Goal: Information Seeking & Learning: Learn about a topic

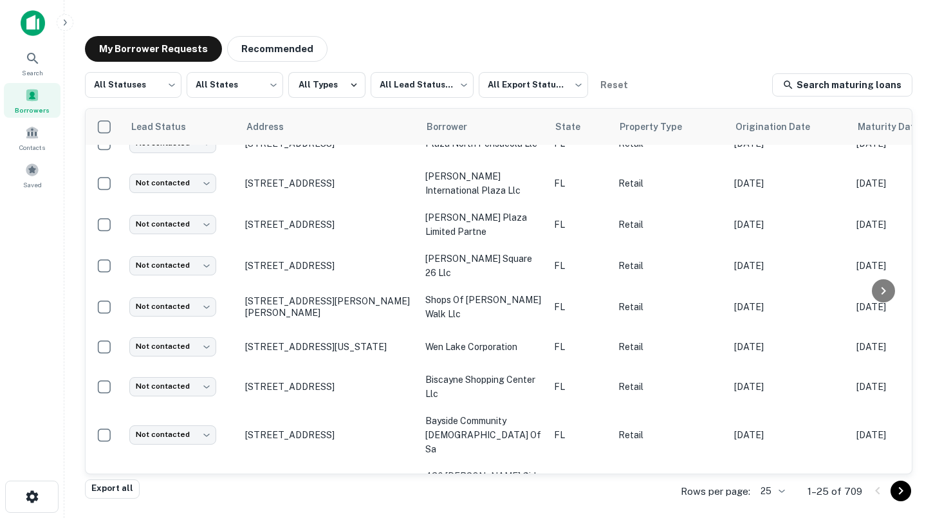
scroll to position [122, 0]
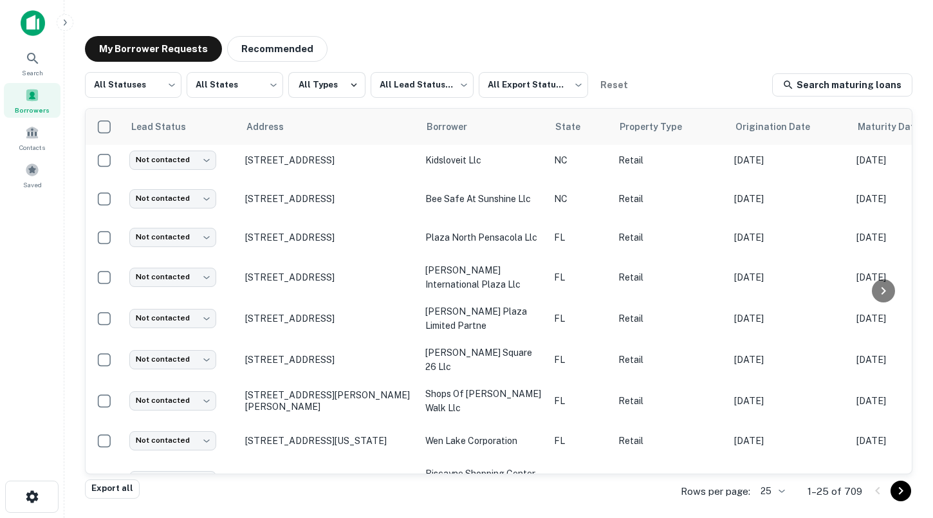
click at [35, 93] on span at bounding box center [32, 95] width 14 height 14
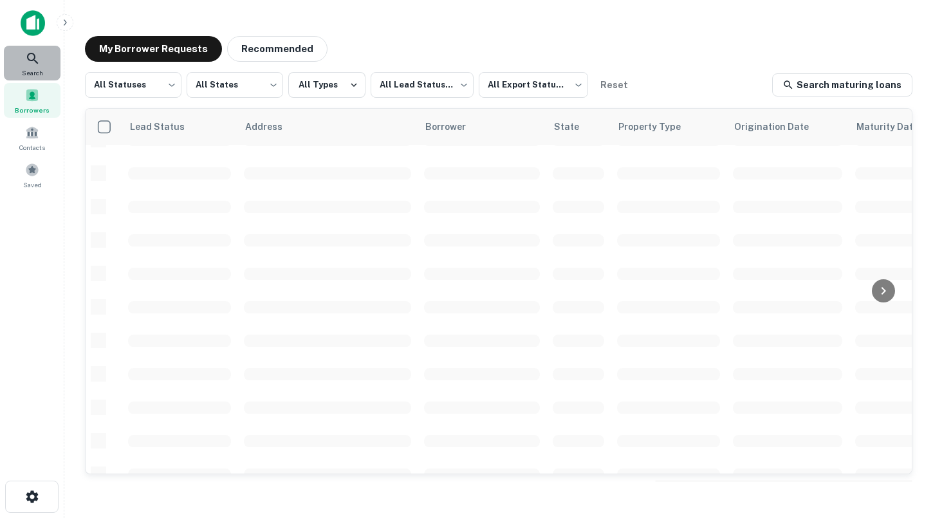
click at [36, 59] on icon at bounding box center [32, 58] width 15 height 15
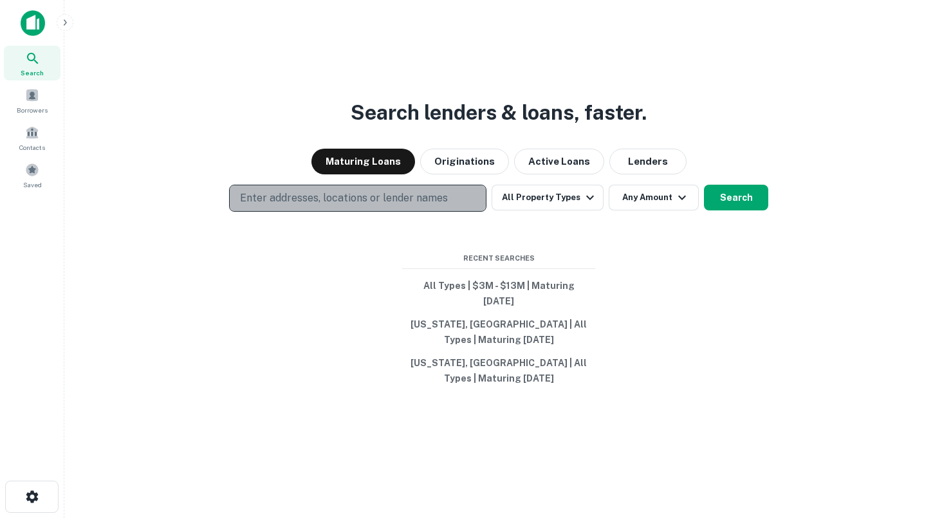
click at [357, 206] on p "Enter addresses, locations or lender names" at bounding box center [344, 198] width 208 height 15
click at [353, 201] on p "Enter addresses, locations or lender names" at bounding box center [344, 198] width 208 height 15
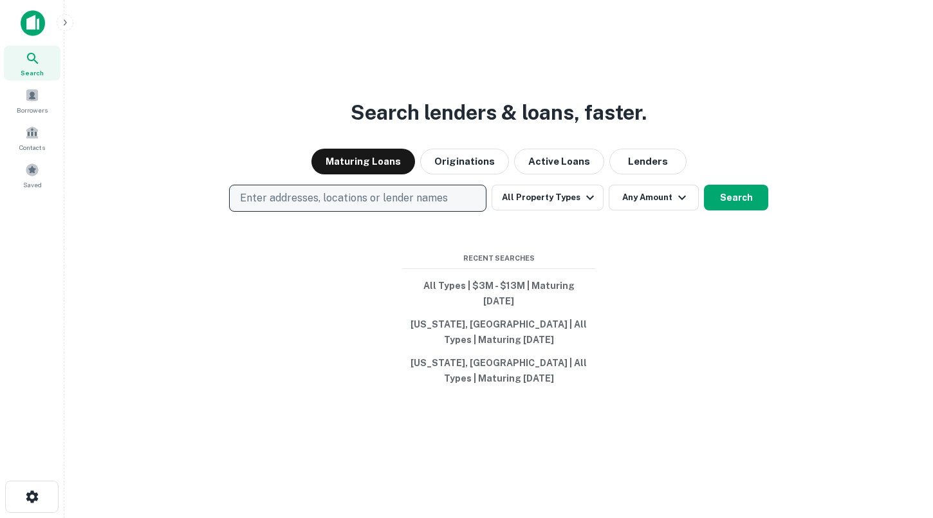
click at [334, 196] on button "Enter addresses, locations or lender names" at bounding box center [357, 198] width 257 height 27
type input "*"
type input "***"
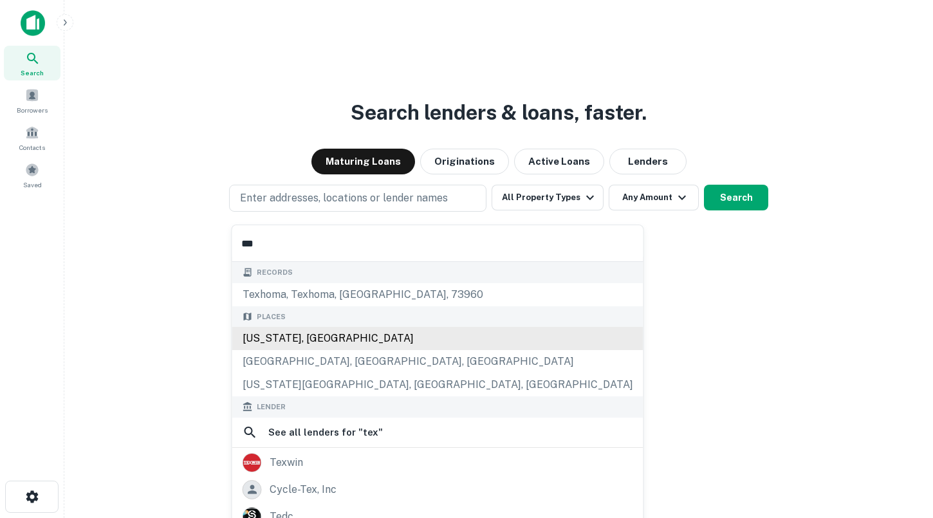
click at [279, 333] on div "[US_STATE], [GEOGRAPHIC_DATA]" at bounding box center [437, 338] width 411 height 23
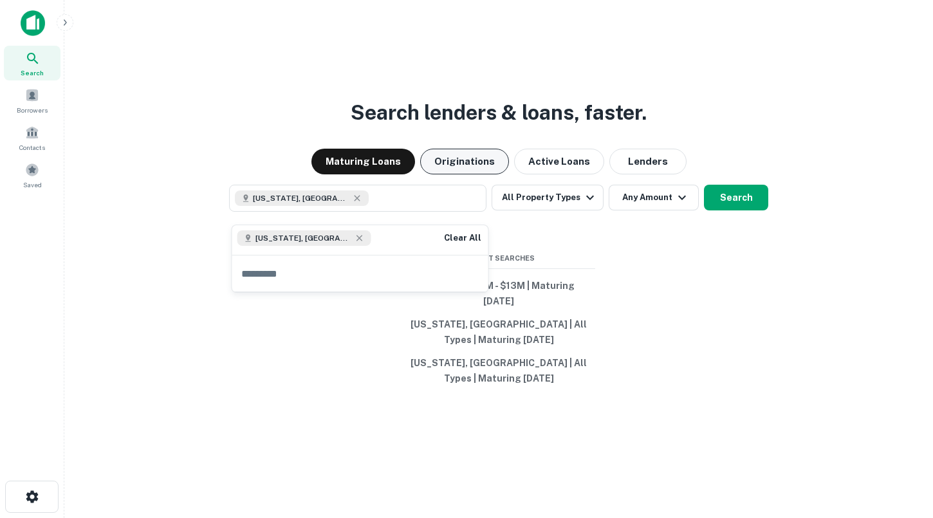
click at [480, 174] on button "Originations" at bounding box center [464, 162] width 89 height 26
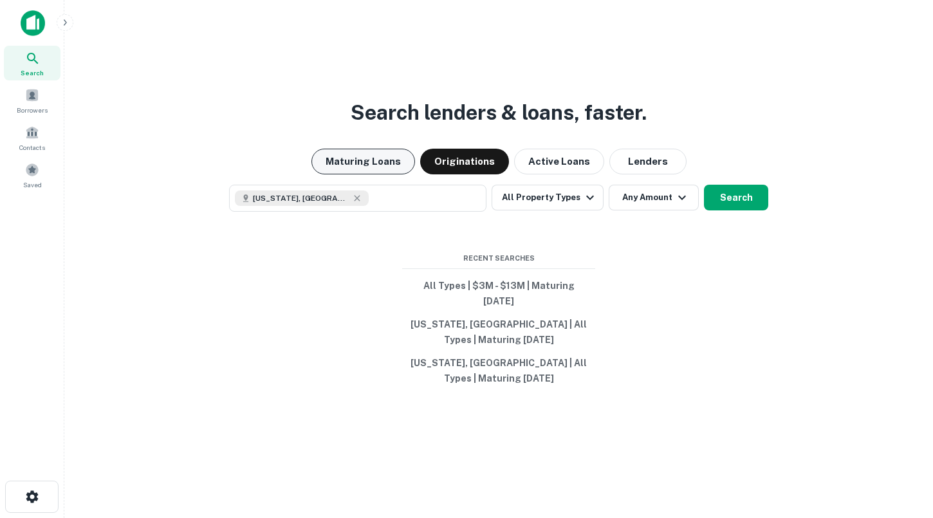
click at [413, 165] on button "Maturing Loans" at bounding box center [364, 162] width 104 height 26
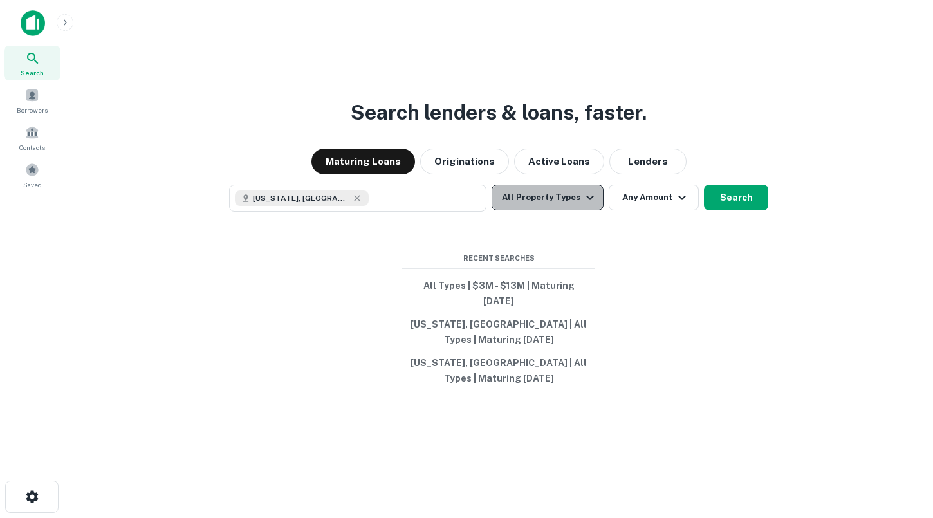
click at [557, 200] on button "All Property Types" at bounding box center [548, 198] width 112 height 26
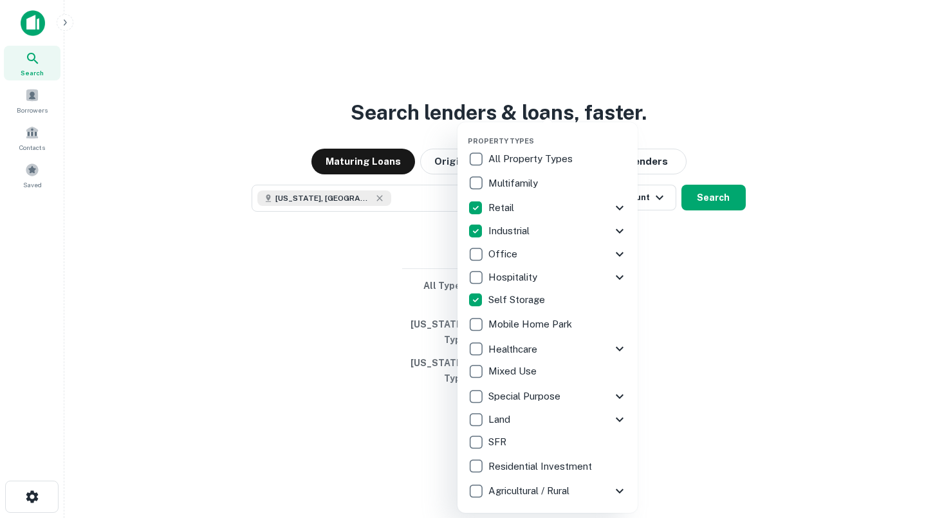
click at [420, 362] on div at bounding box center [466, 259] width 933 height 518
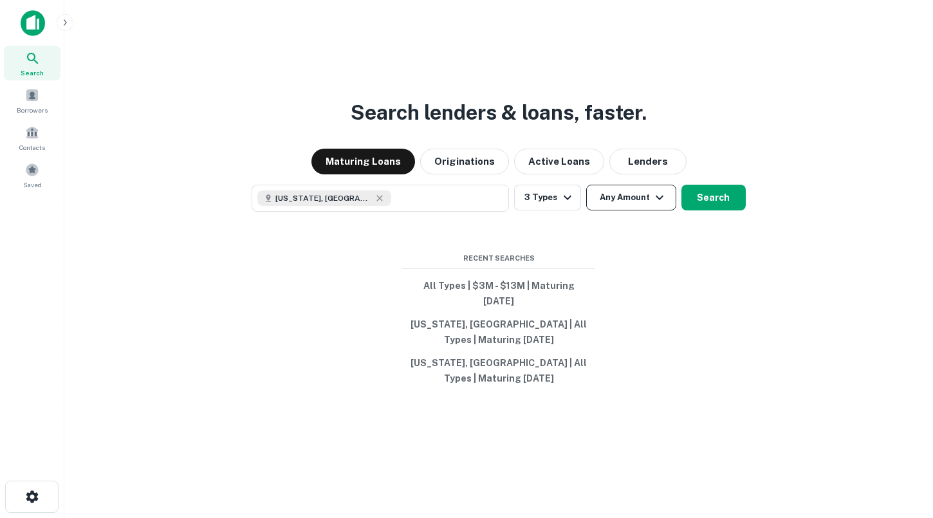
click at [611, 198] on button "Any Amount" at bounding box center [631, 198] width 90 height 26
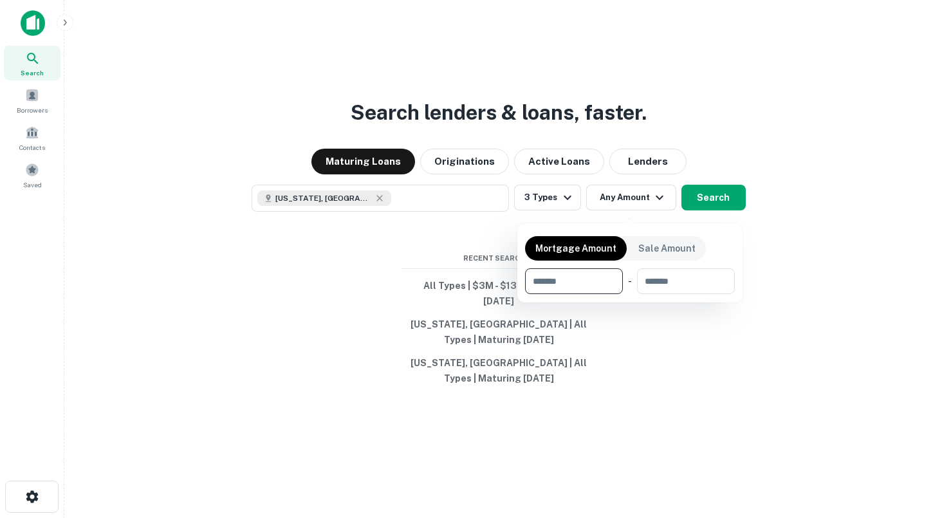
click at [564, 281] on input "number" at bounding box center [569, 281] width 89 height 26
type input "*******"
click at [658, 277] on input "number" at bounding box center [685, 281] width 82 height 26
type input "********"
click at [729, 205] on div at bounding box center [466, 259] width 933 height 518
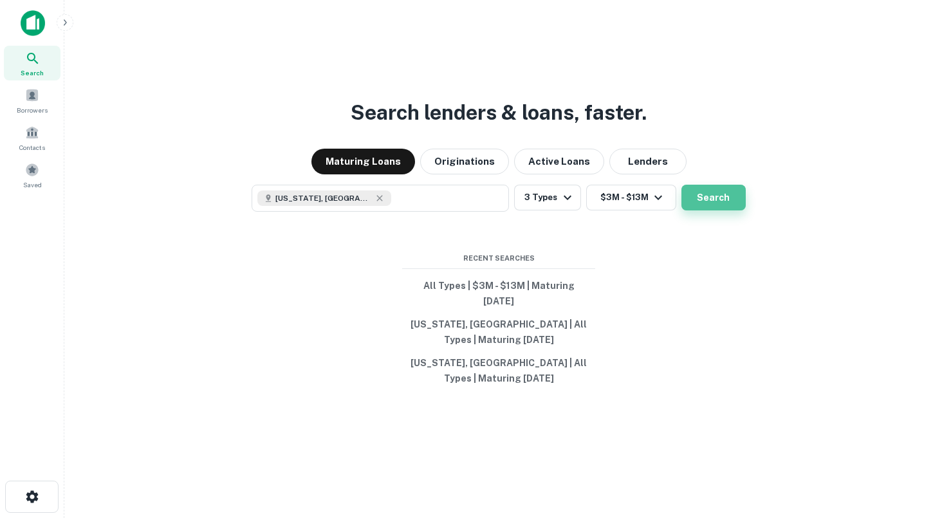
click at [720, 207] on button "Search" at bounding box center [714, 198] width 64 height 26
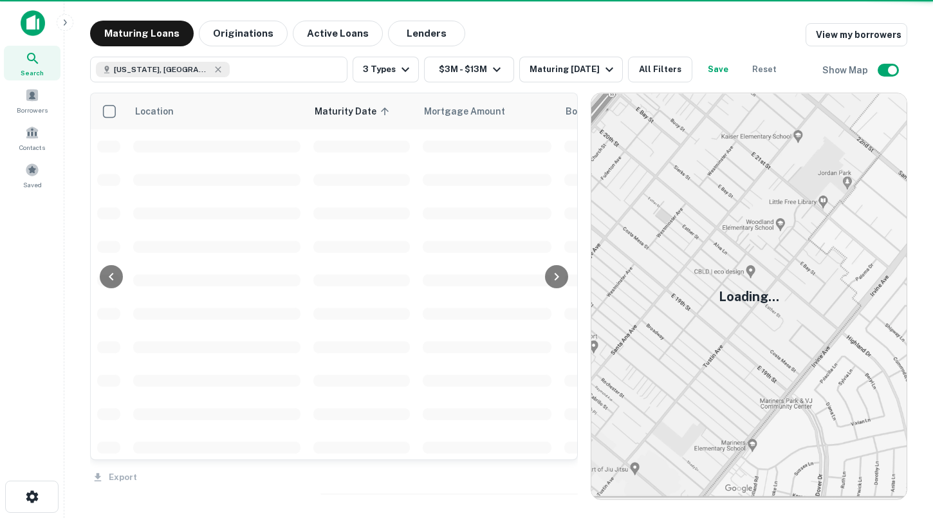
scroll to position [122, 0]
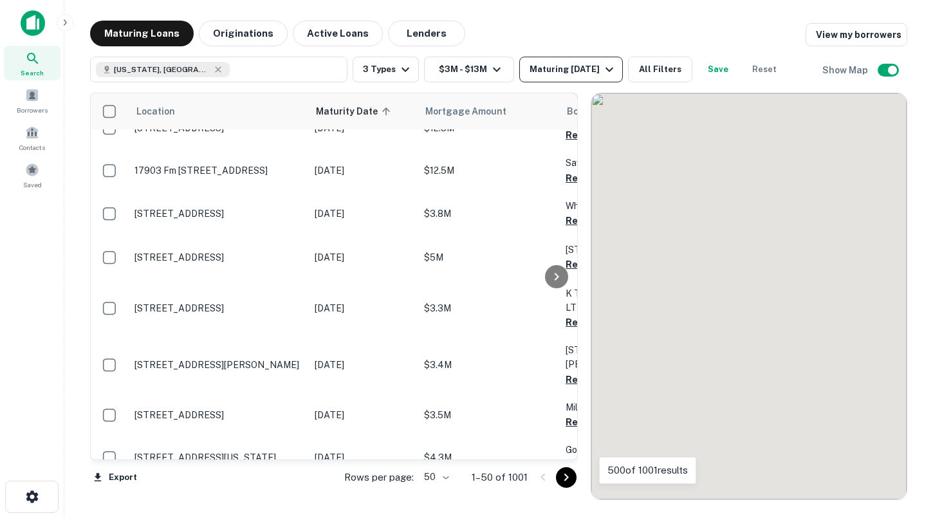
click at [559, 75] on div "Maturing [DATE]" at bounding box center [574, 69] width 88 height 15
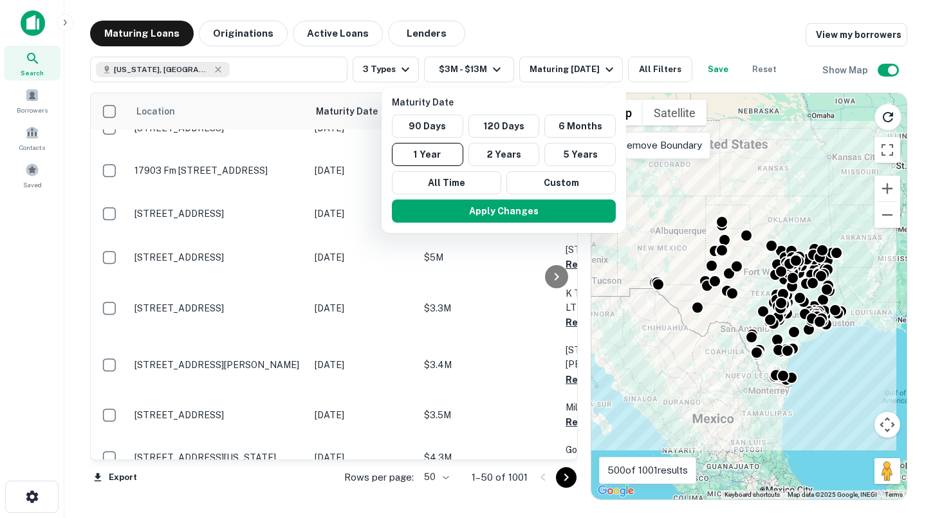
click at [550, 19] on div at bounding box center [466, 259] width 933 height 518
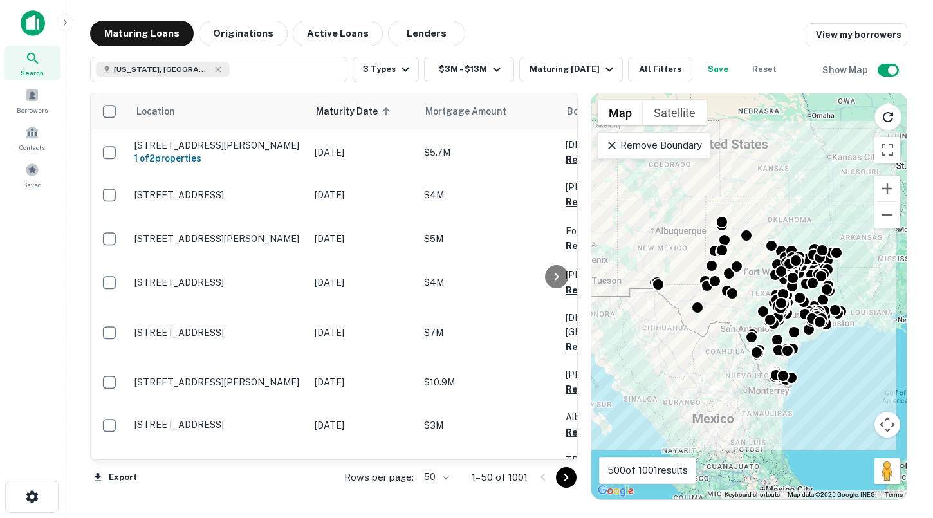
scroll to position [2046, 0]
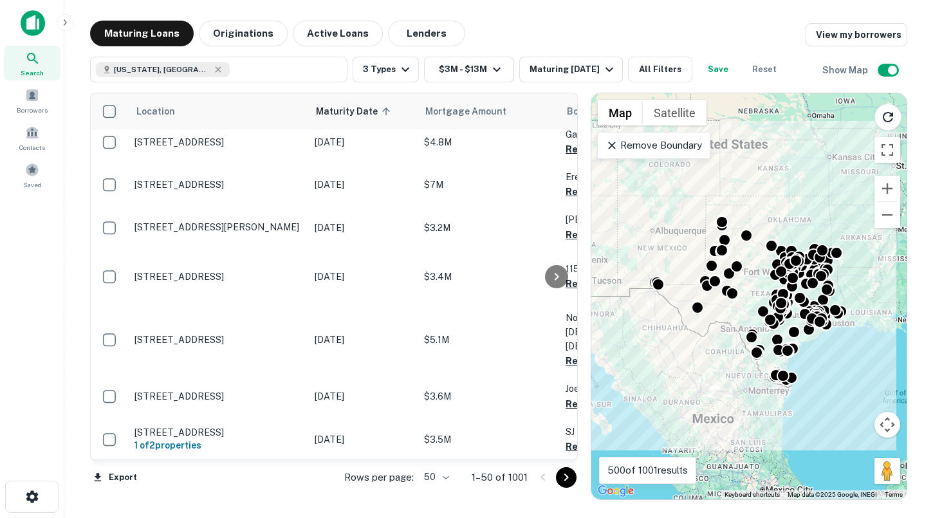
click at [569, 480] on icon "Go to next page" at bounding box center [566, 477] width 15 height 15
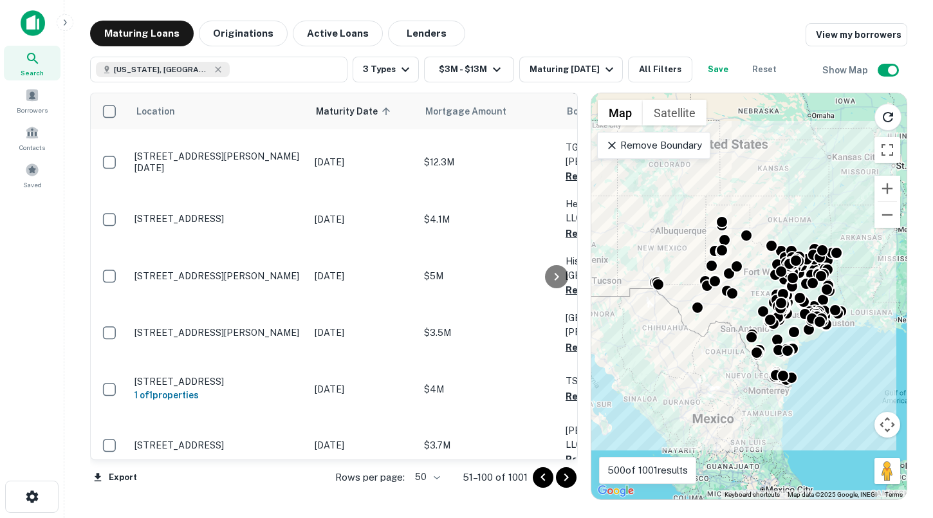
click at [566, 477] on icon "Go to next page" at bounding box center [566, 478] width 5 height 8
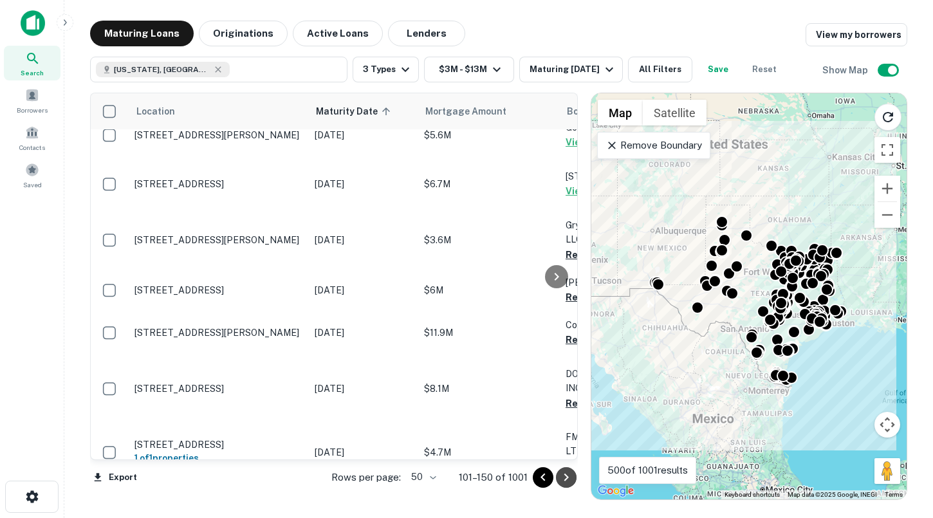
click at [566, 477] on icon "Go to next page" at bounding box center [566, 478] width 5 height 8
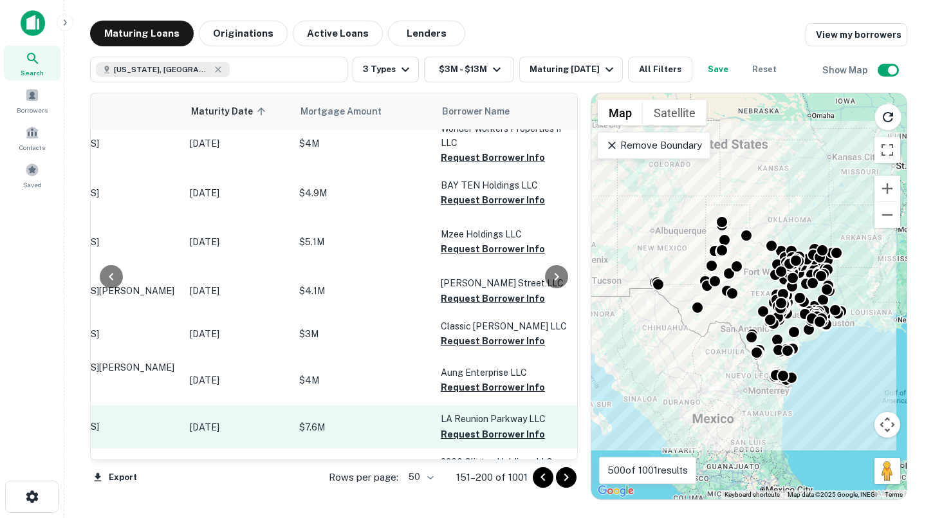
scroll to position [1930, 126]
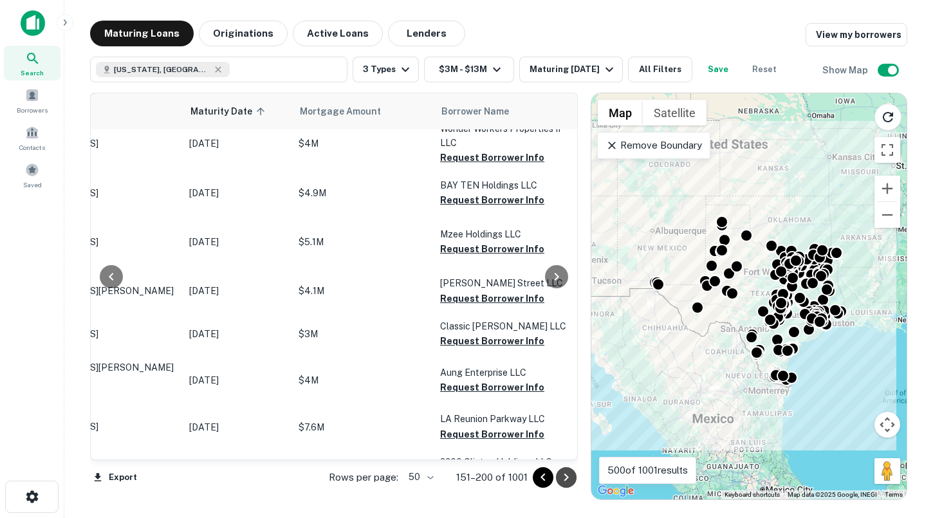
click at [567, 479] on icon "Go to next page" at bounding box center [566, 477] width 15 height 15
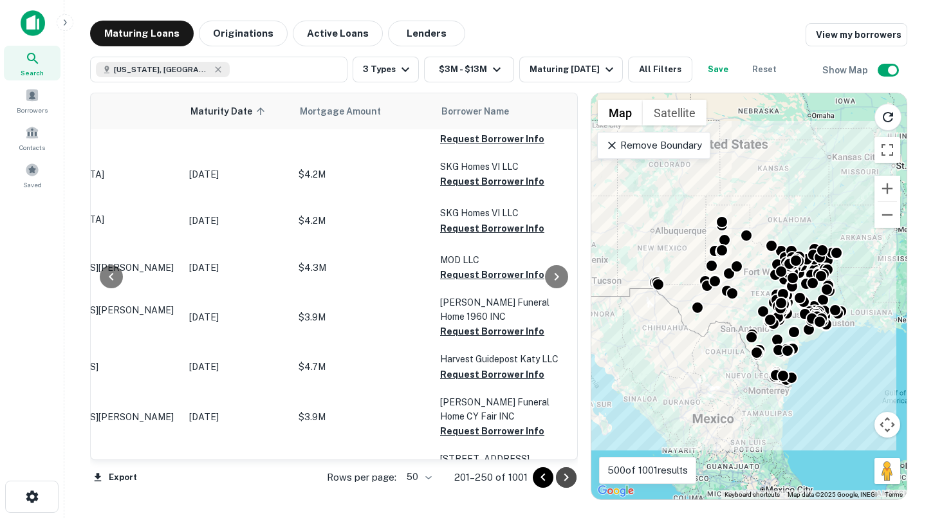
click at [567, 479] on icon "Go to next page" at bounding box center [566, 477] width 15 height 15
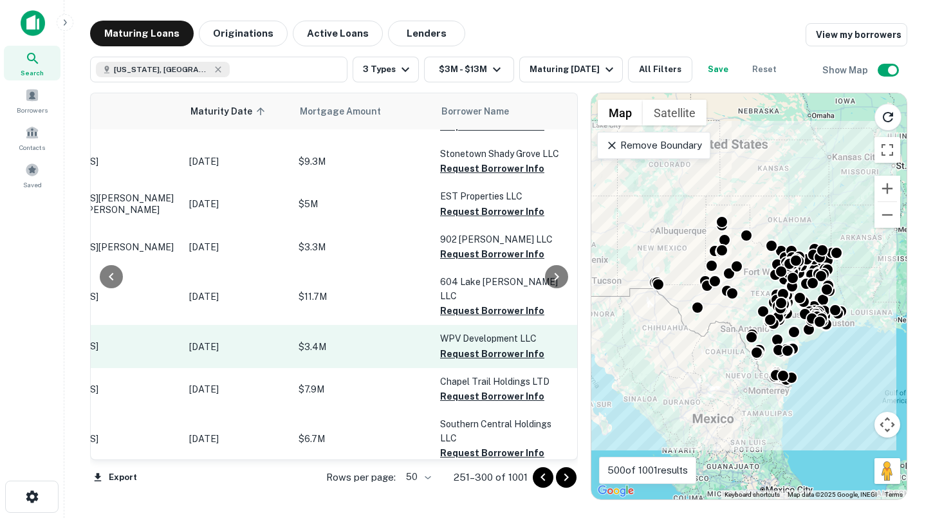
scroll to position [1881, 126]
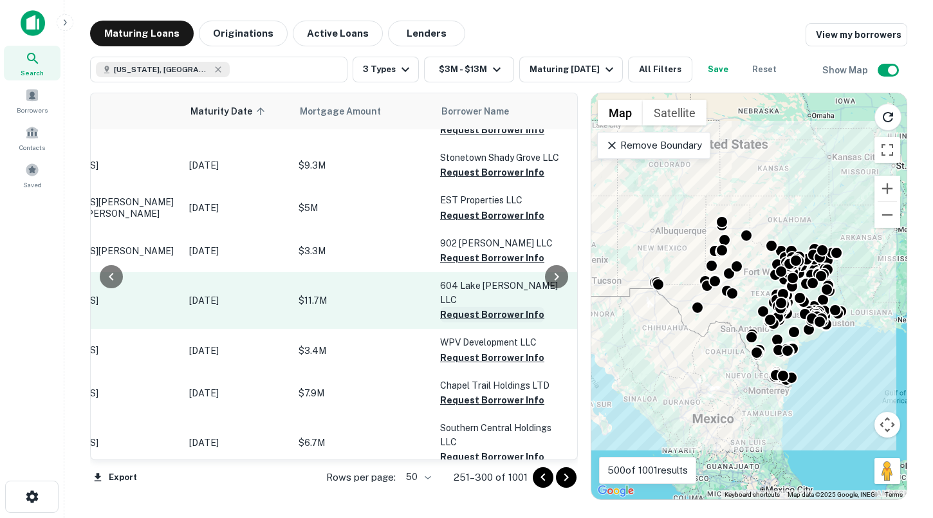
click at [481, 307] on button "Request Borrower Info" at bounding box center [492, 314] width 104 height 15
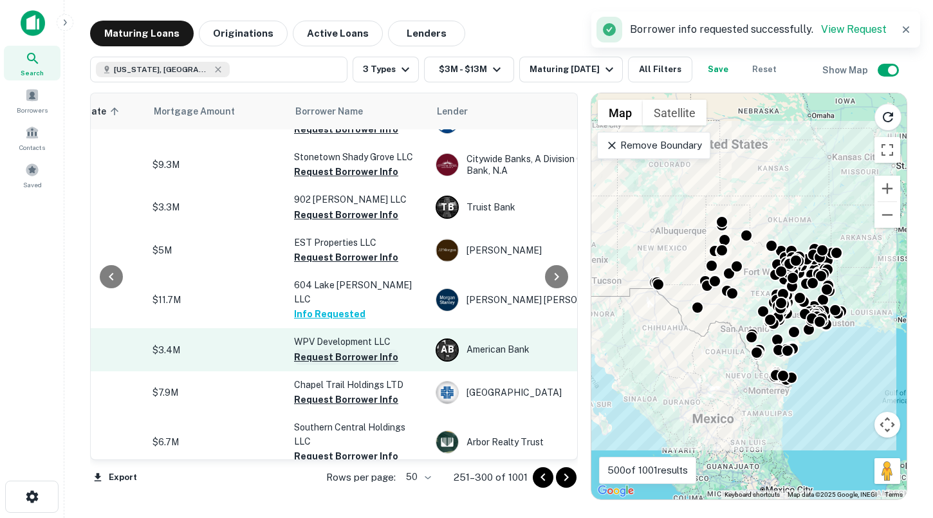
scroll to position [1880, 281]
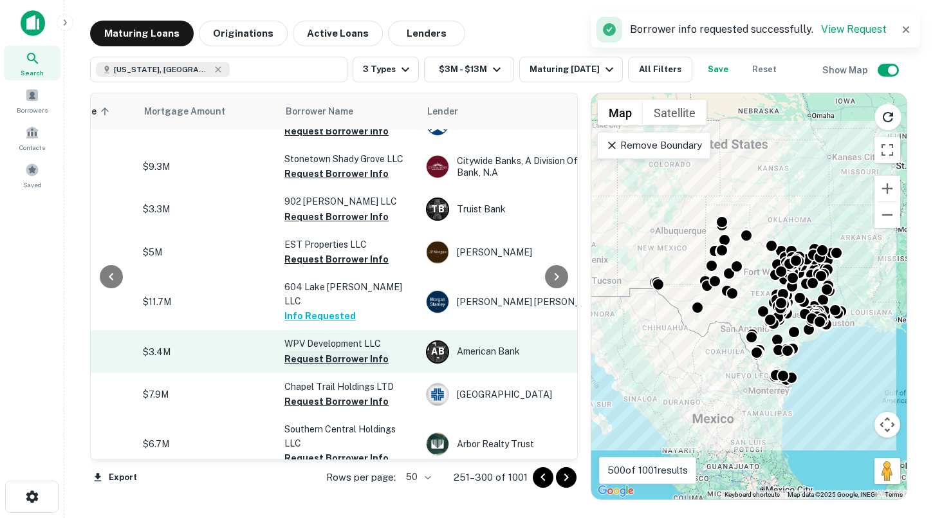
click at [370, 351] on button "Request Borrower Info" at bounding box center [337, 358] width 104 height 15
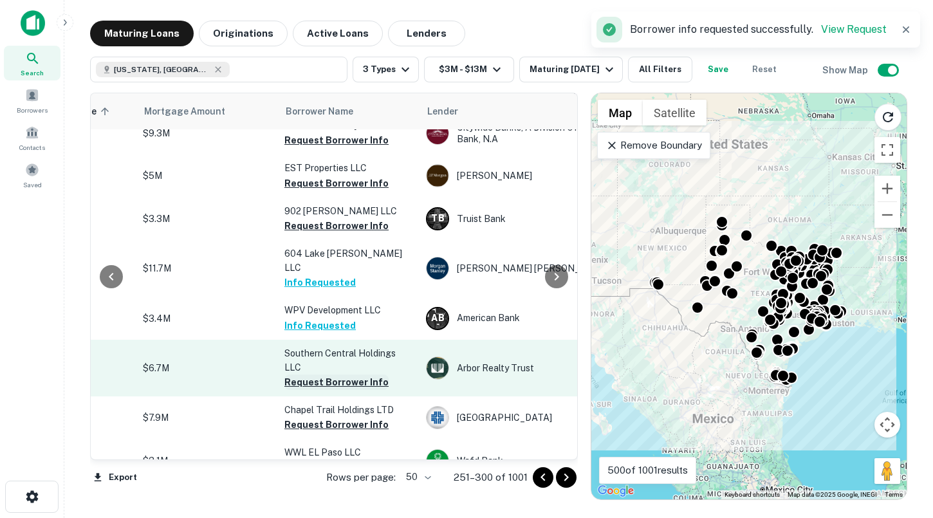
click at [356, 375] on button "Request Borrower Info" at bounding box center [337, 382] width 104 height 15
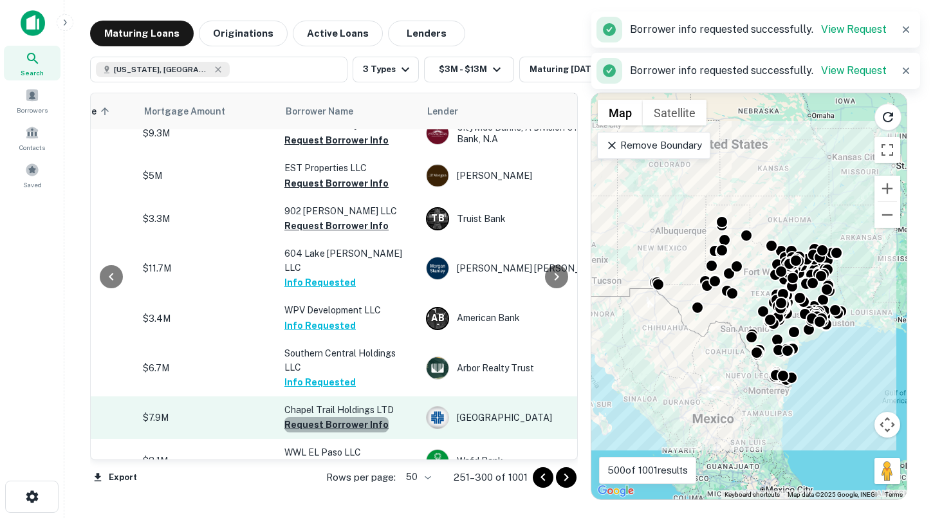
click at [351, 417] on button "Request Borrower Info" at bounding box center [337, 424] width 104 height 15
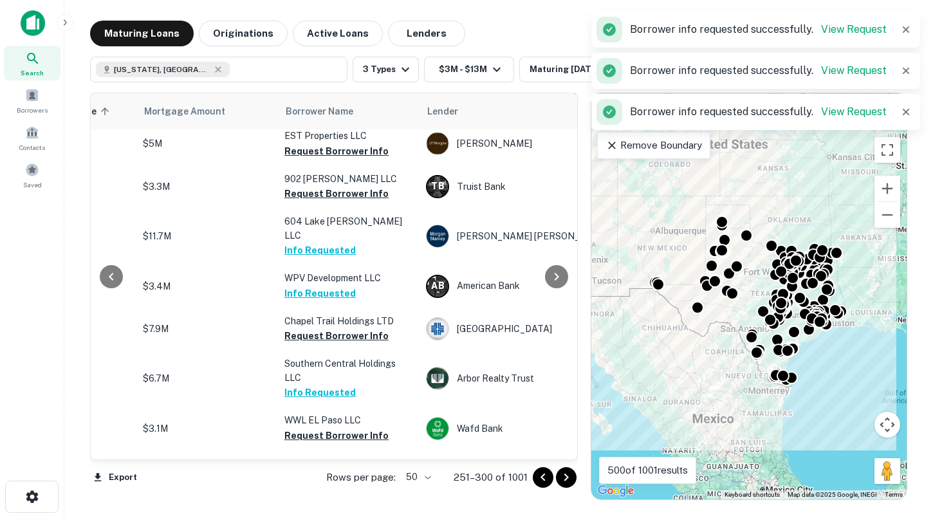
scroll to position [1946, 281]
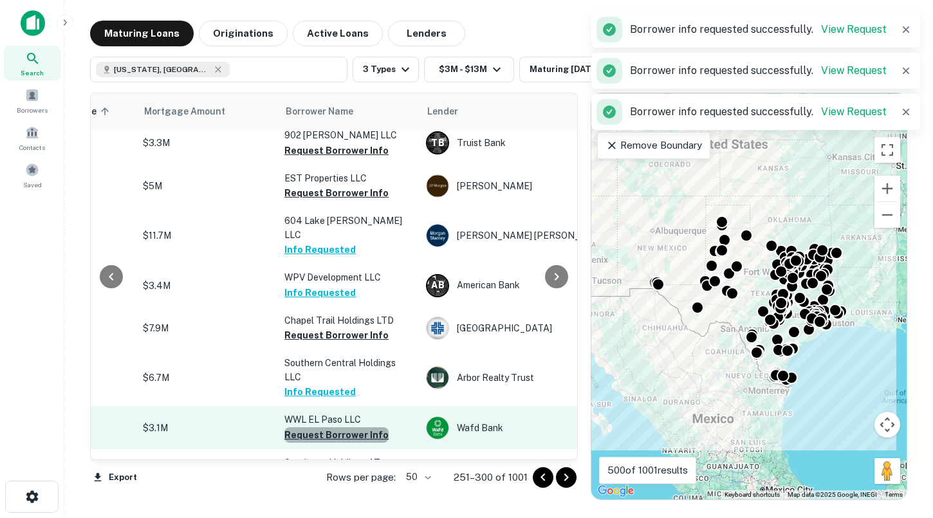
click at [351, 427] on button "Request Borrower Info" at bounding box center [337, 434] width 104 height 15
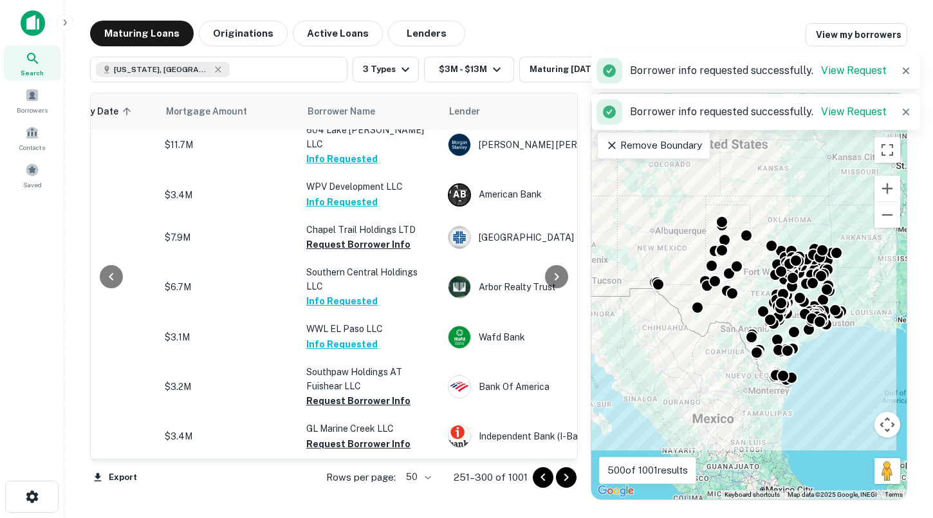
scroll to position [2075, 259]
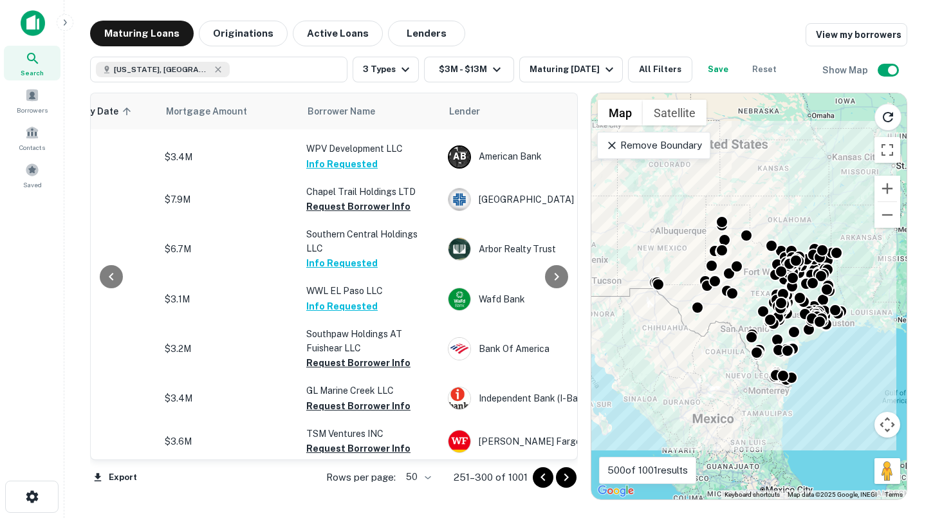
click at [349, 498] on button "Request Borrower Info" at bounding box center [358, 505] width 104 height 15
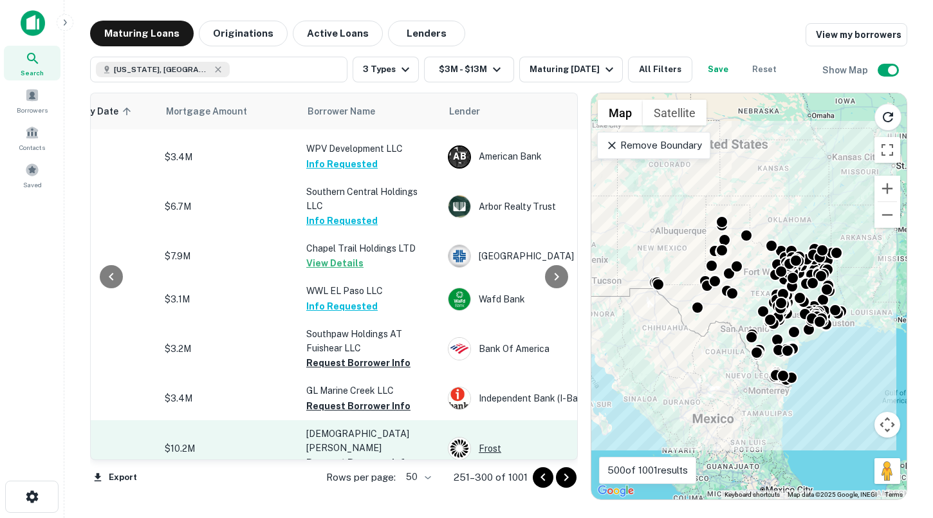
scroll to position [2067, 259]
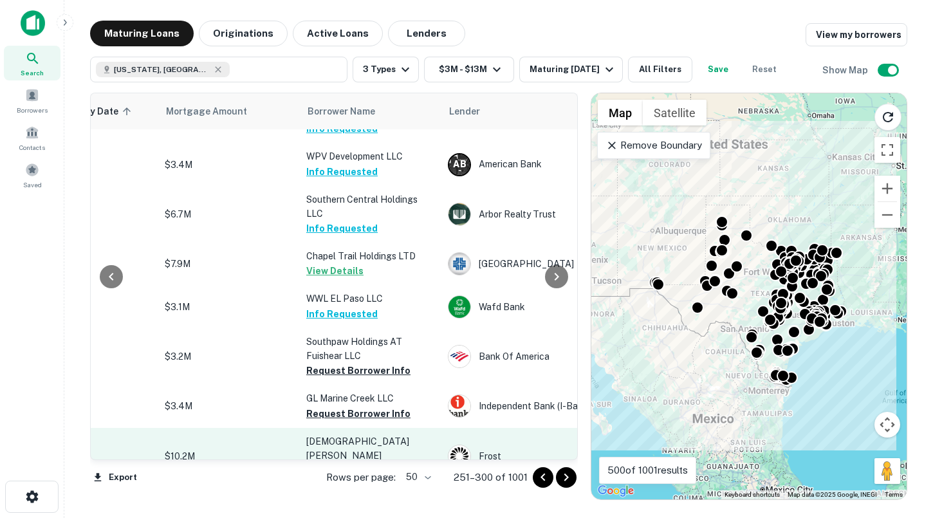
click at [503, 445] on div "Frost" at bounding box center [544, 456] width 193 height 23
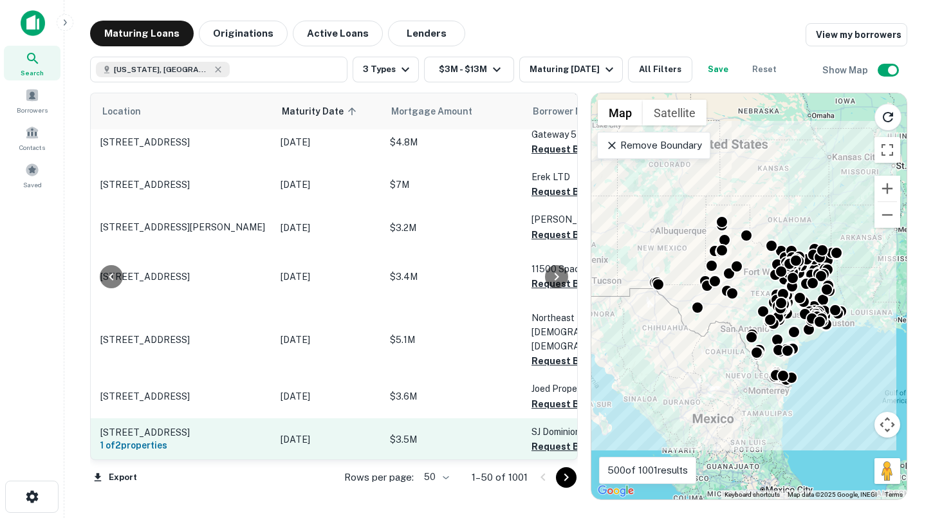
scroll to position [2046, 80]
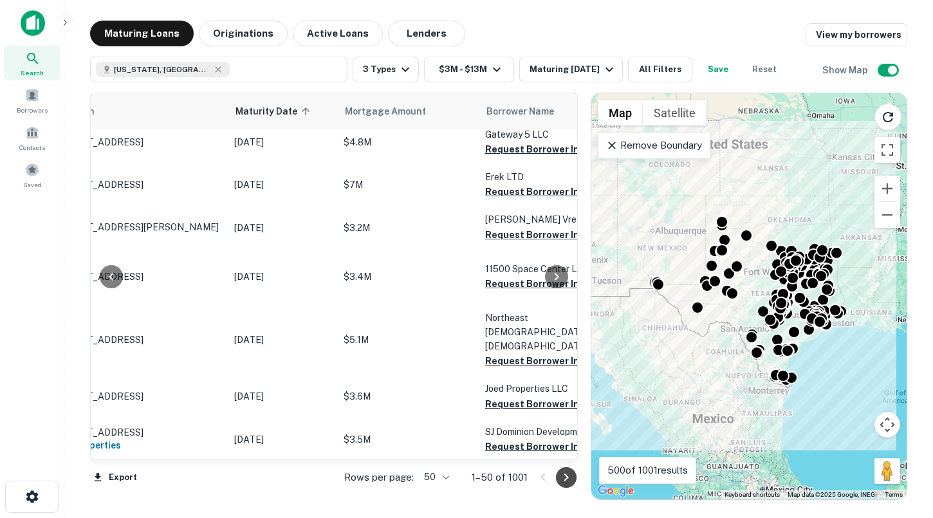
click at [568, 472] on icon "Go to next page" at bounding box center [566, 477] width 15 height 15
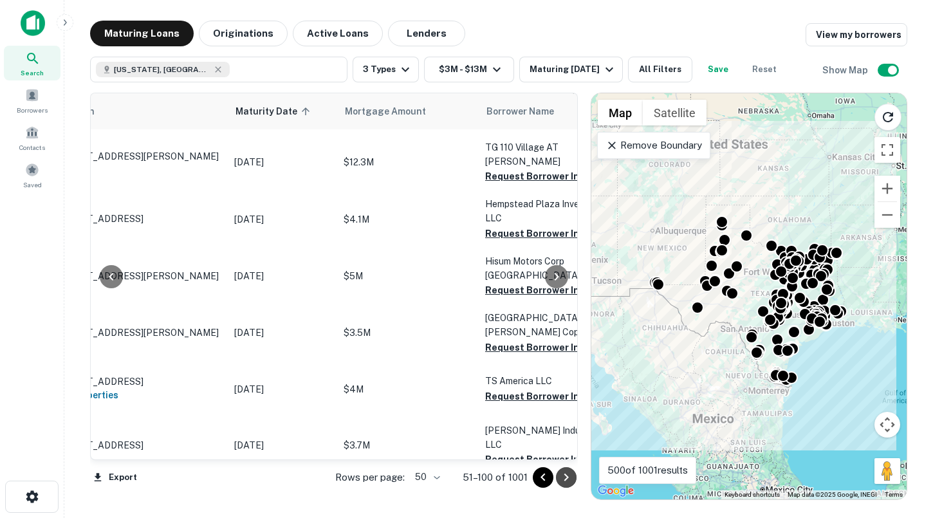
click at [570, 481] on icon "Go to next page" at bounding box center [566, 477] width 15 height 15
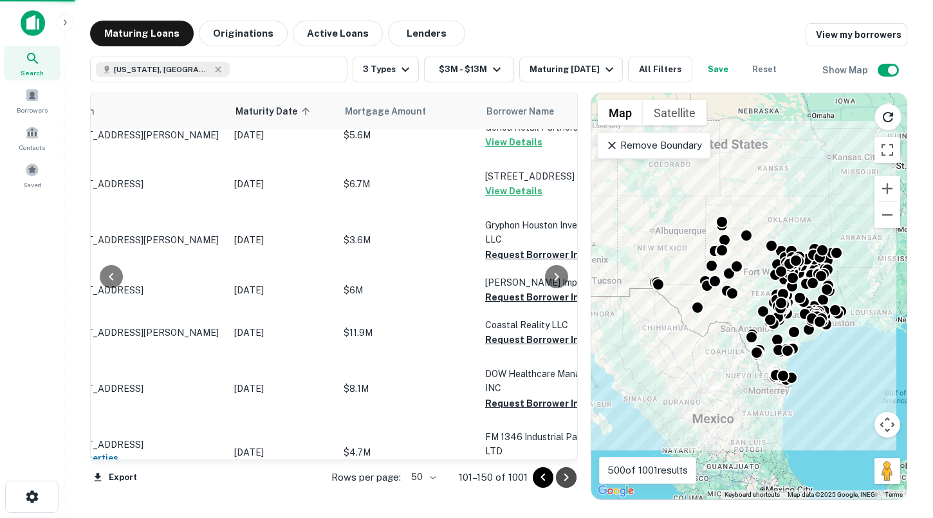
click at [570, 480] on icon "Go to next page" at bounding box center [566, 477] width 15 height 15
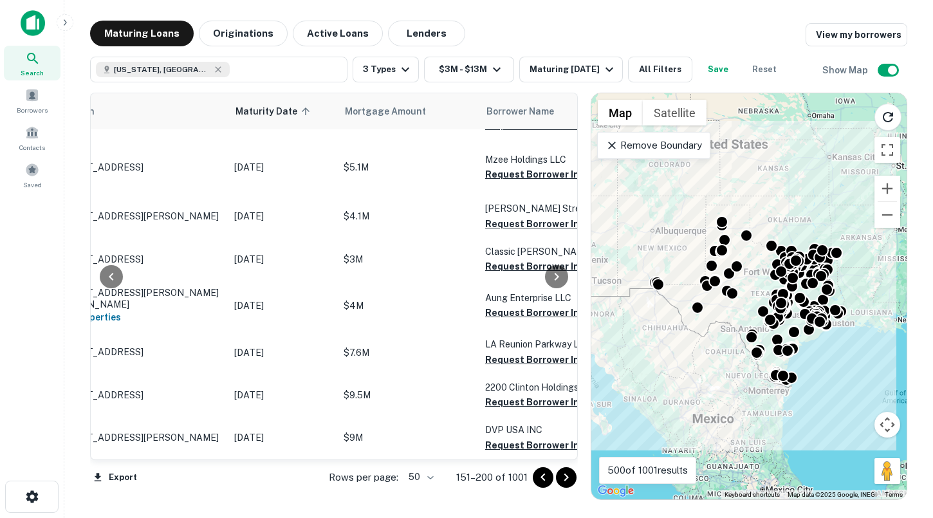
scroll to position [1930, 80]
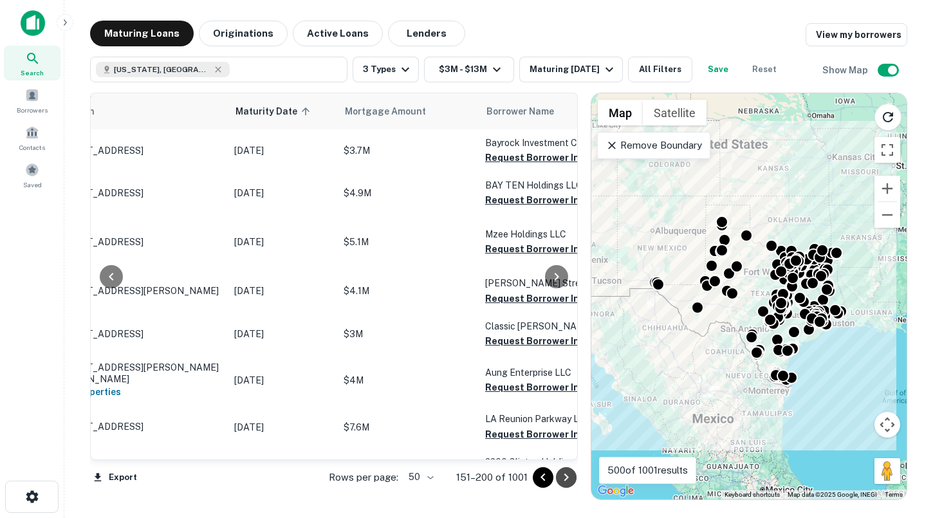
click at [570, 480] on icon "Go to next page" at bounding box center [566, 477] width 15 height 15
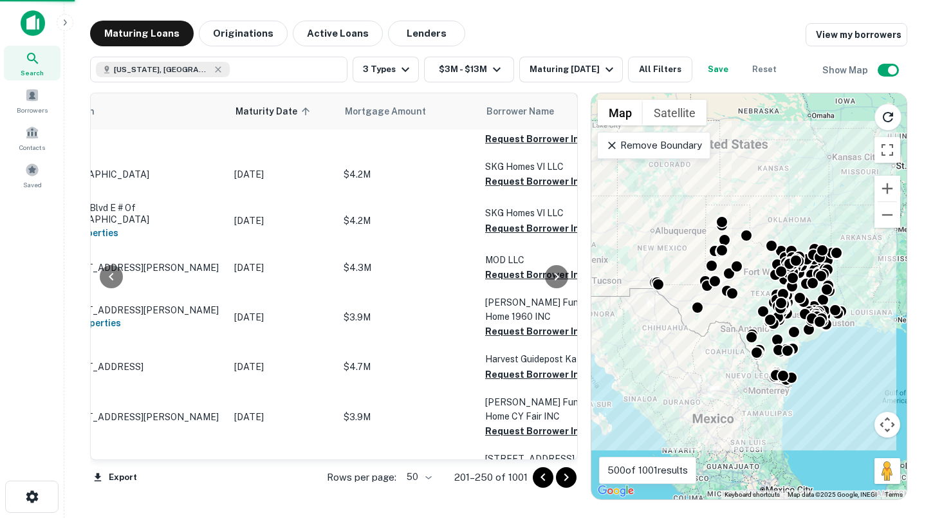
scroll to position [2046, 80]
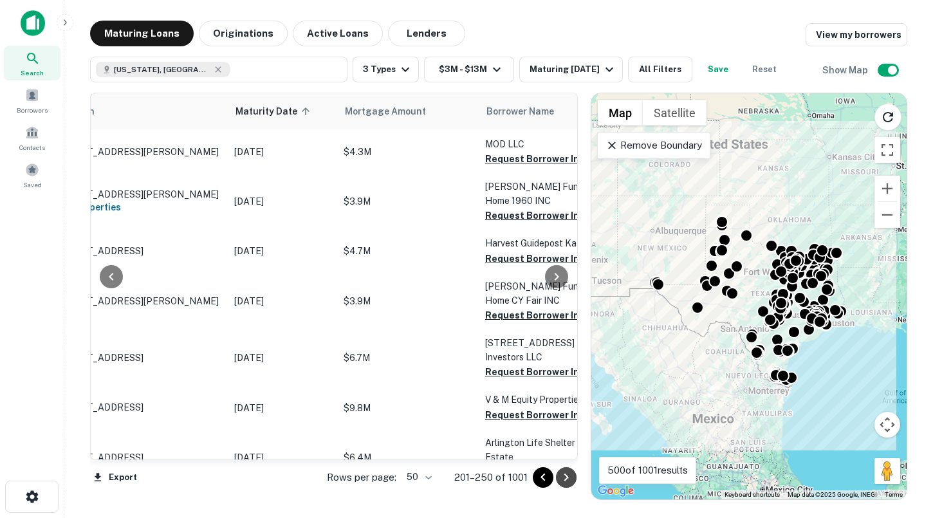
click at [570, 480] on icon "Go to next page" at bounding box center [566, 477] width 15 height 15
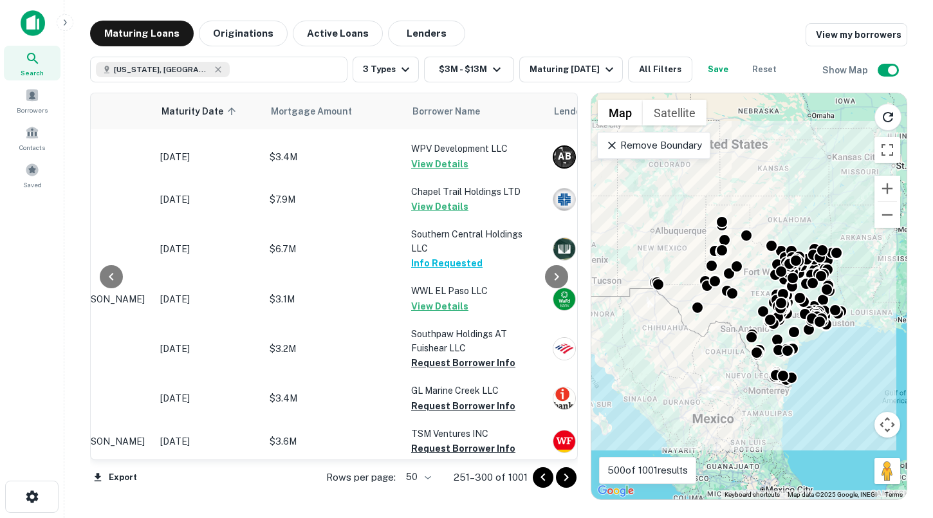
scroll to position [2075, 156]
click at [559, 476] on icon "Go to next page" at bounding box center [566, 477] width 15 height 15
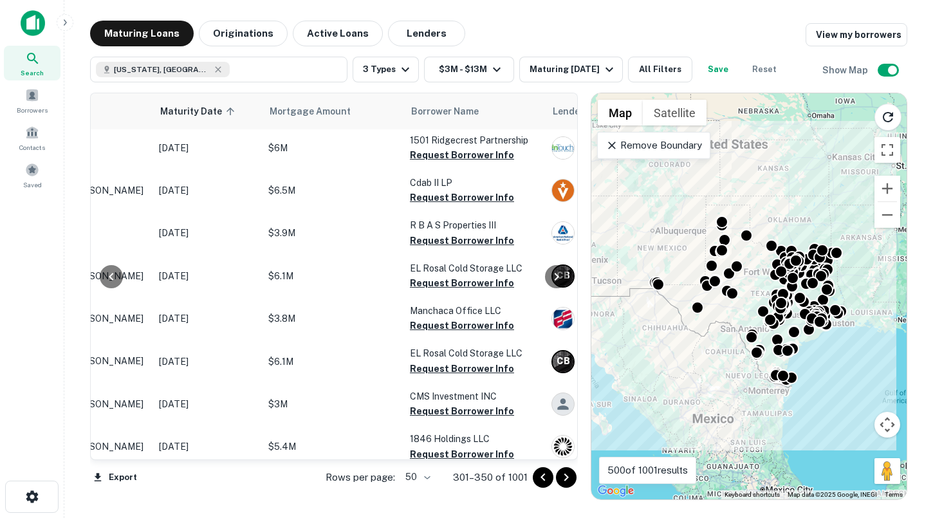
scroll to position [0, 156]
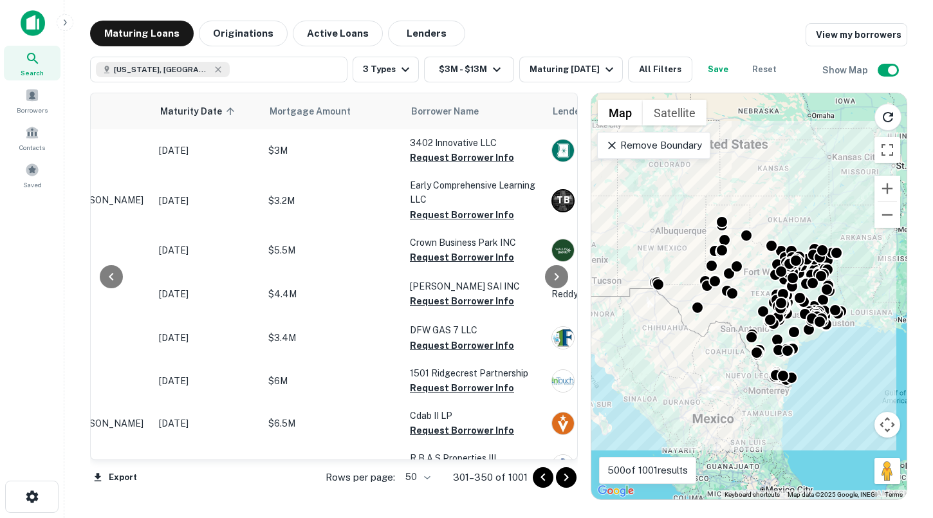
click at [563, 476] on icon "Go to next page" at bounding box center [566, 477] width 15 height 15
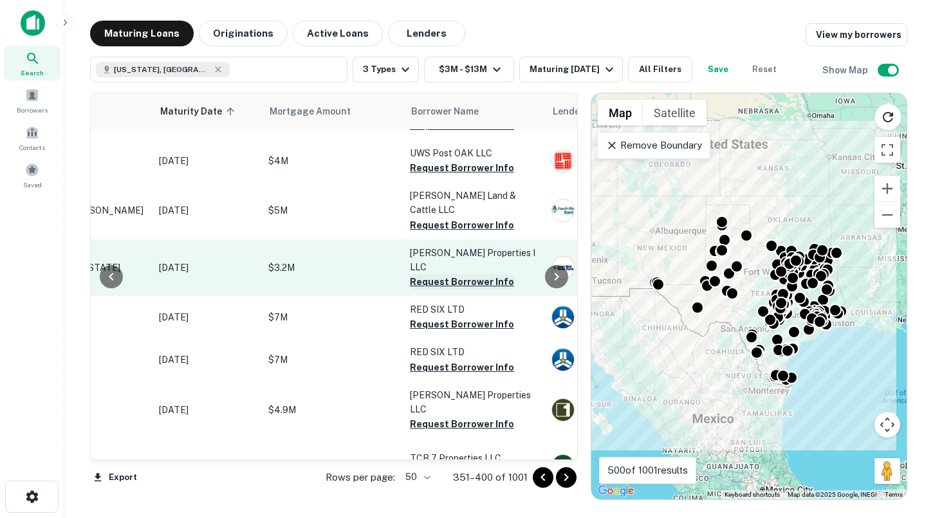
scroll to position [93, 156]
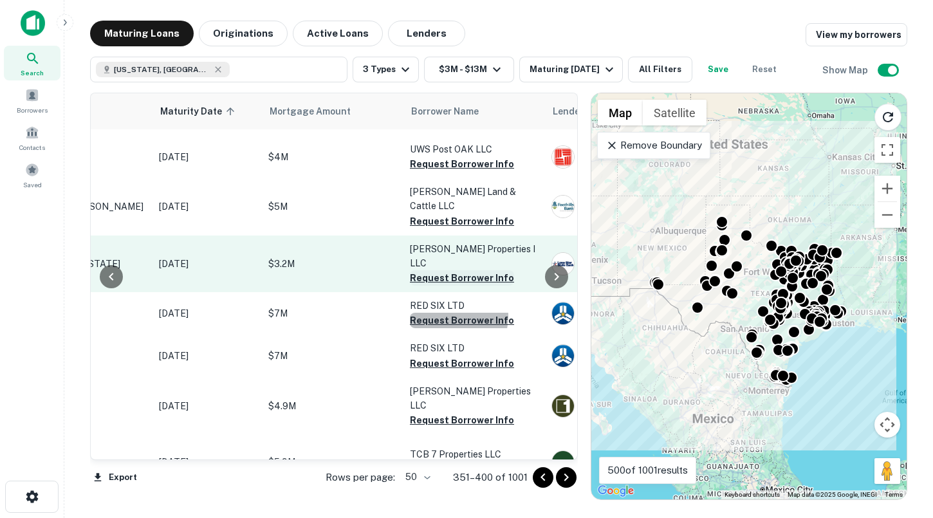
click at [451, 322] on button "Request Borrower Info" at bounding box center [462, 320] width 104 height 15
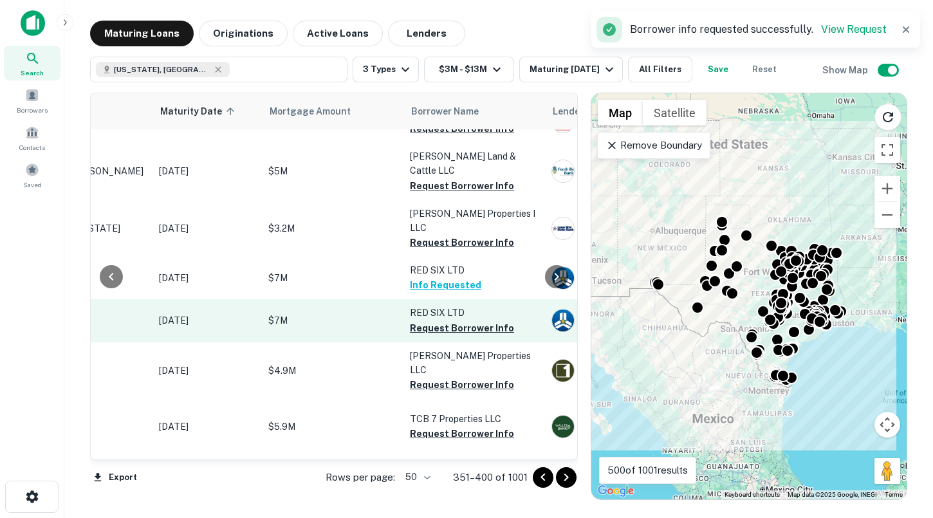
scroll to position [140, 156]
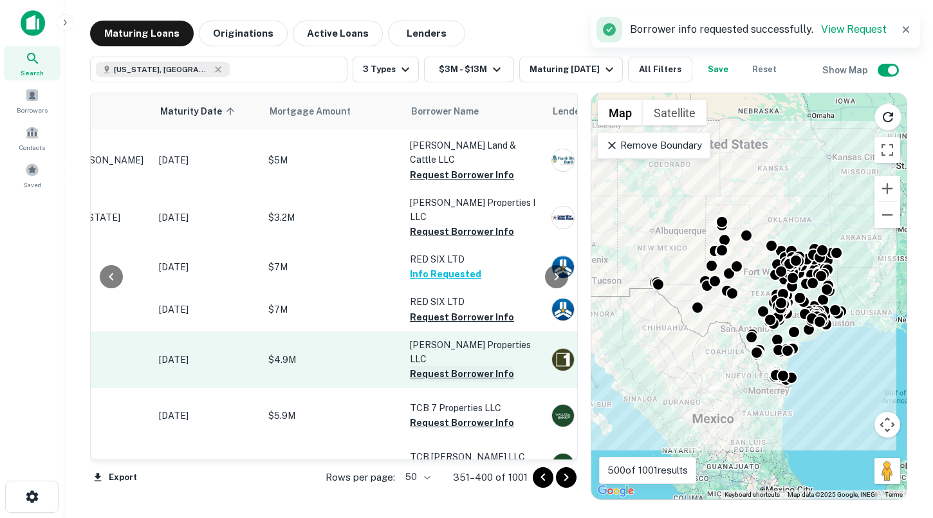
click at [456, 369] on button "Request Borrower Info" at bounding box center [462, 373] width 104 height 15
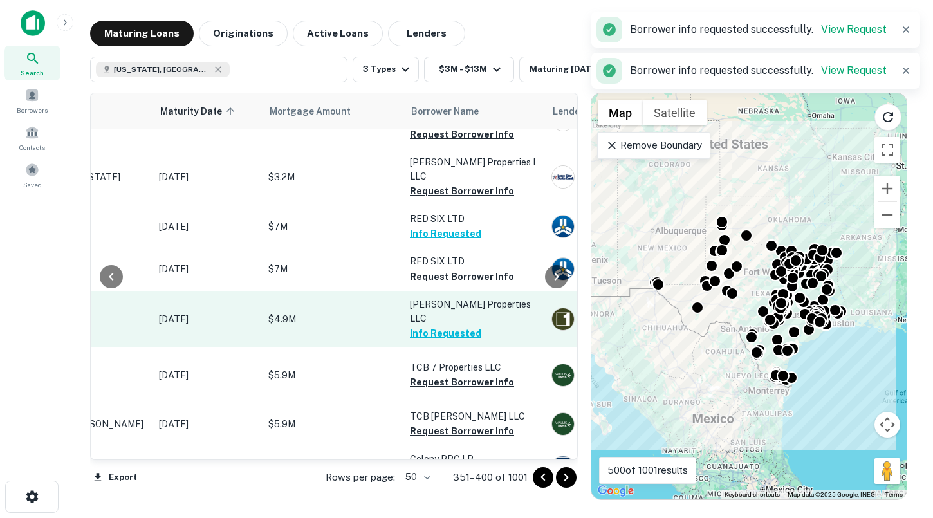
scroll to position [182, 156]
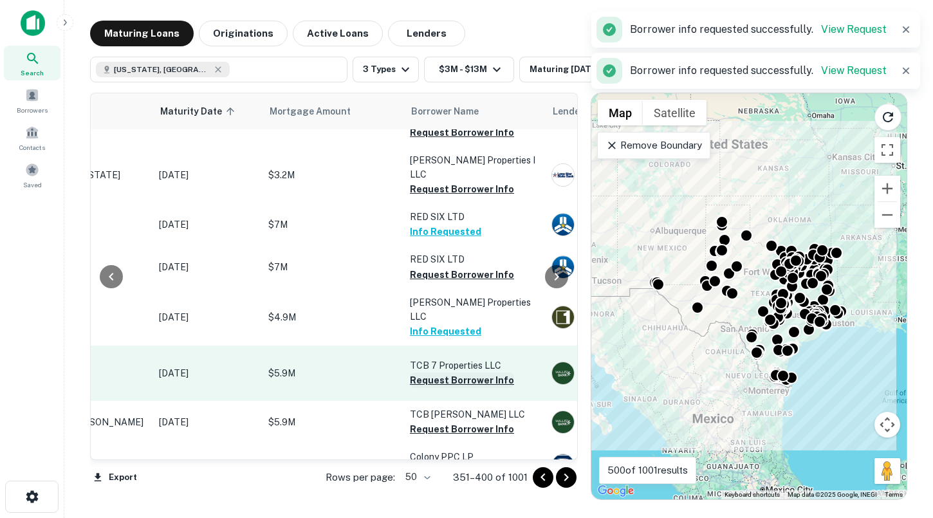
click at [460, 388] on button "Request Borrower Info" at bounding box center [462, 380] width 104 height 15
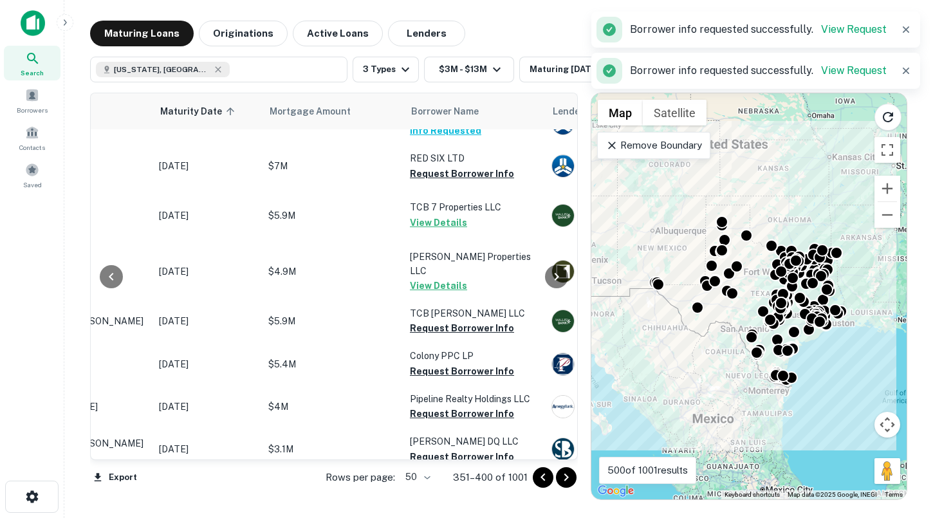
scroll to position [288, 156]
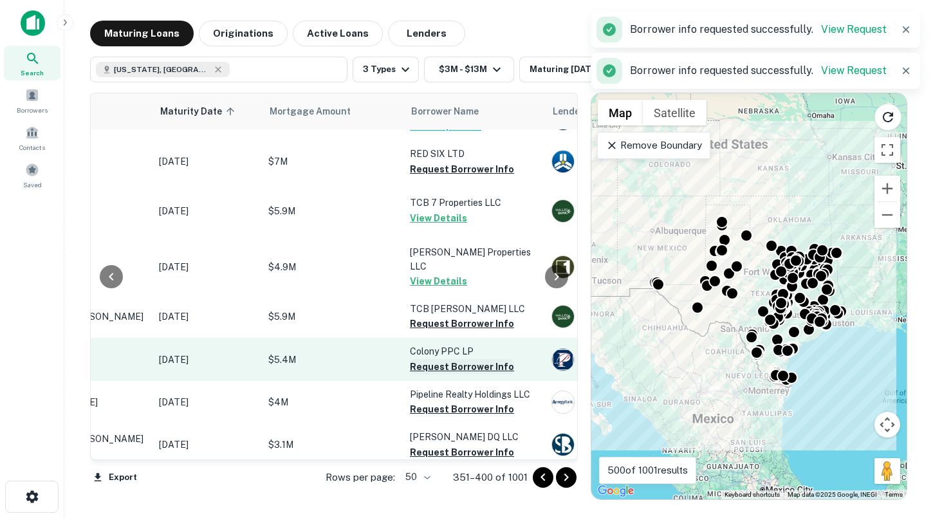
click at [460, 375] on button "Request Borrower Info" at bounding box center [462, 366] width 104 height 15
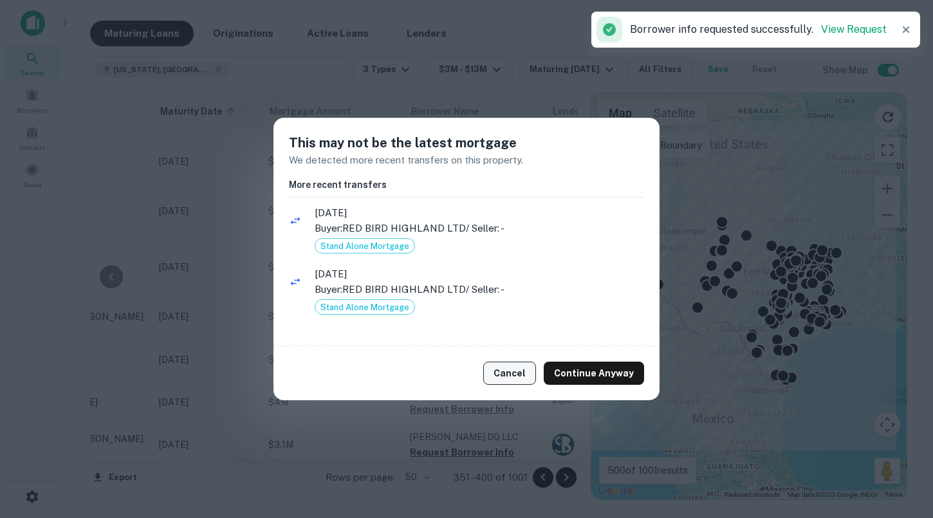
click at [496, 377] on button "Cancel" at bounding box center [509, 373] width 53 height 23
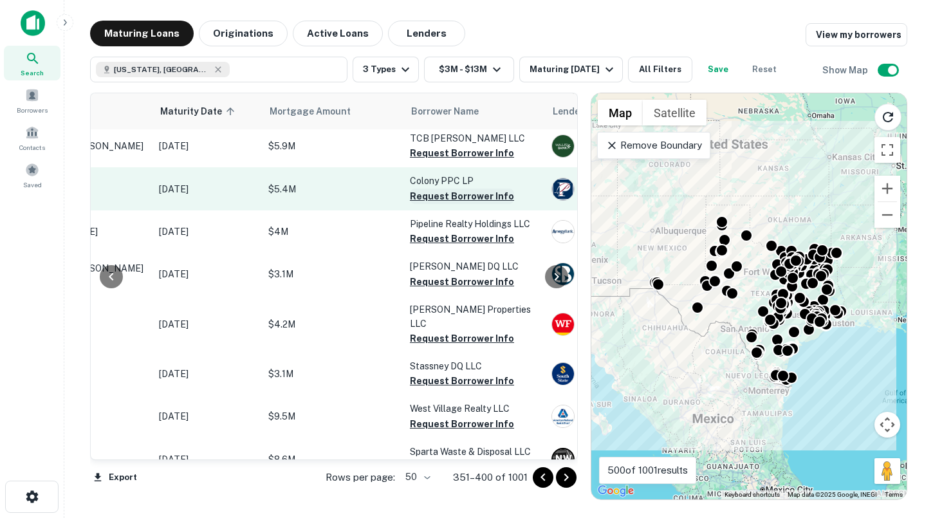
scroll to position [456, 156]
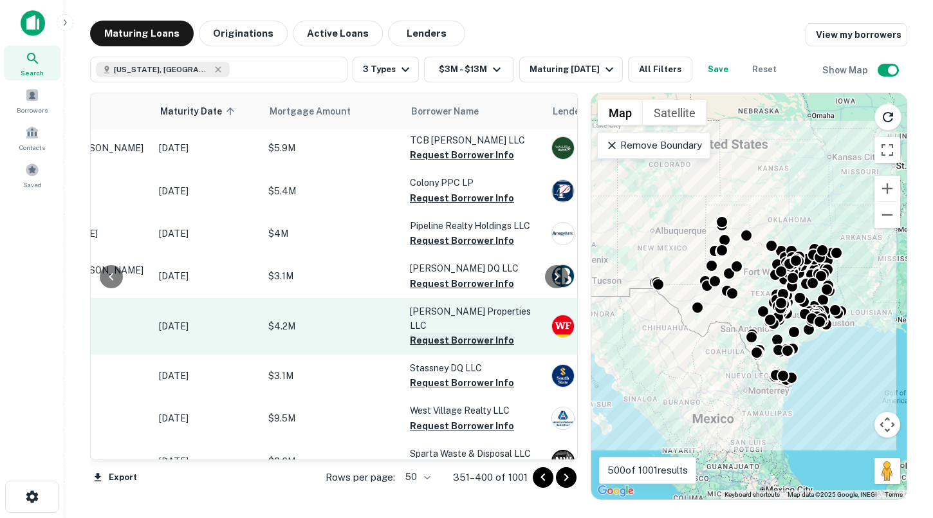
click at [449, 348] on button "Request Borrower Info" at bounding box center [462, 340] width 104 height 15
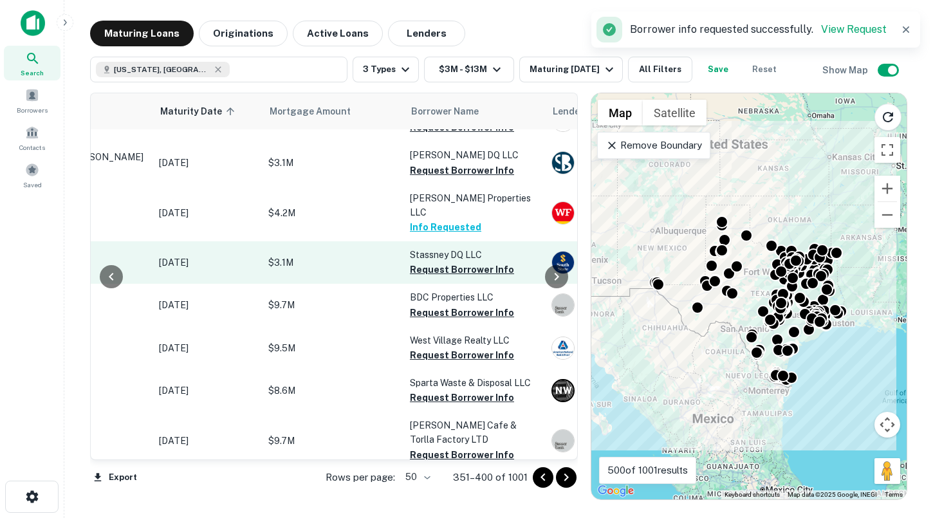
scroll to position [573, 156]
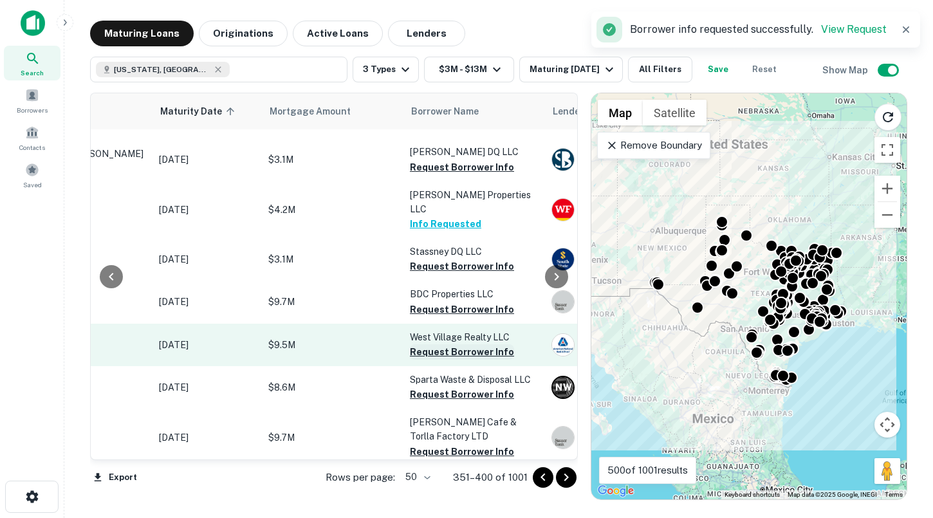
click at [440, 360] on button "Request Borrower Info" at bounding box center [462, 351] width 104 height 15
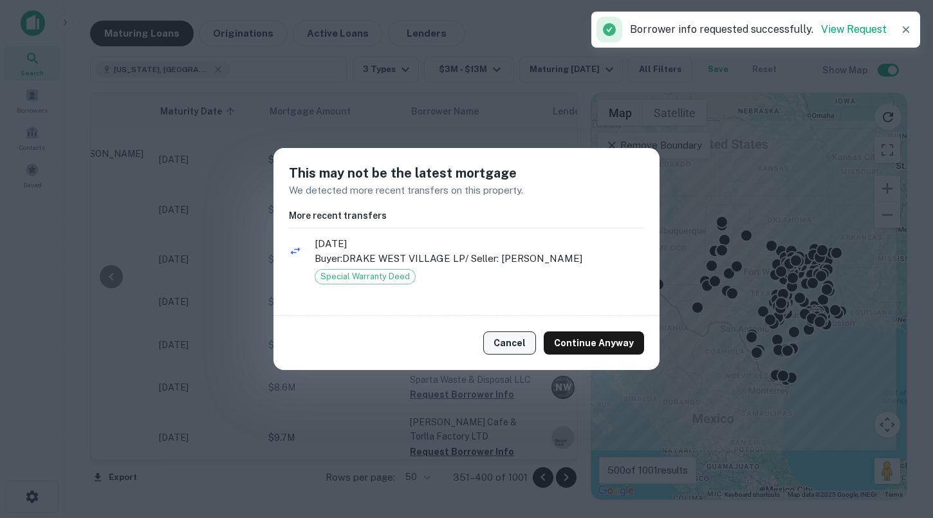
click at [508, 344] on button "Cancel" at bounding box center [509, 342] width 53 height 23
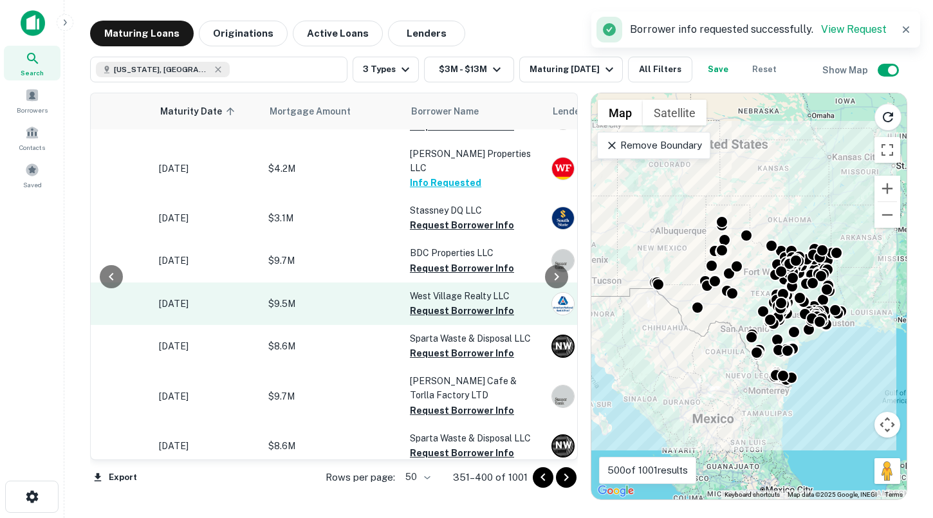
scroll to position [620, 156]
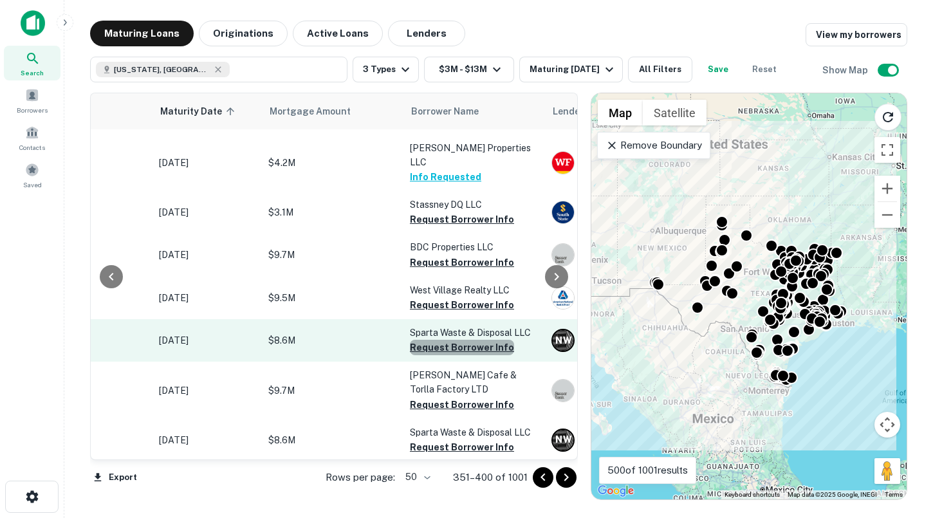
click at [466, 355] on button "Request Borrower Info" at bounding box center [462, 347] width 104 height 15
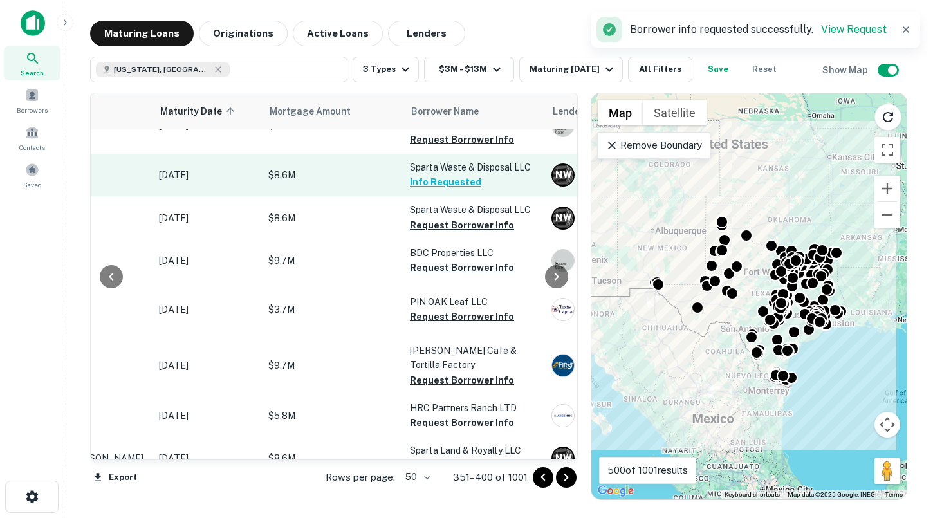
scroll to position [828, 156]
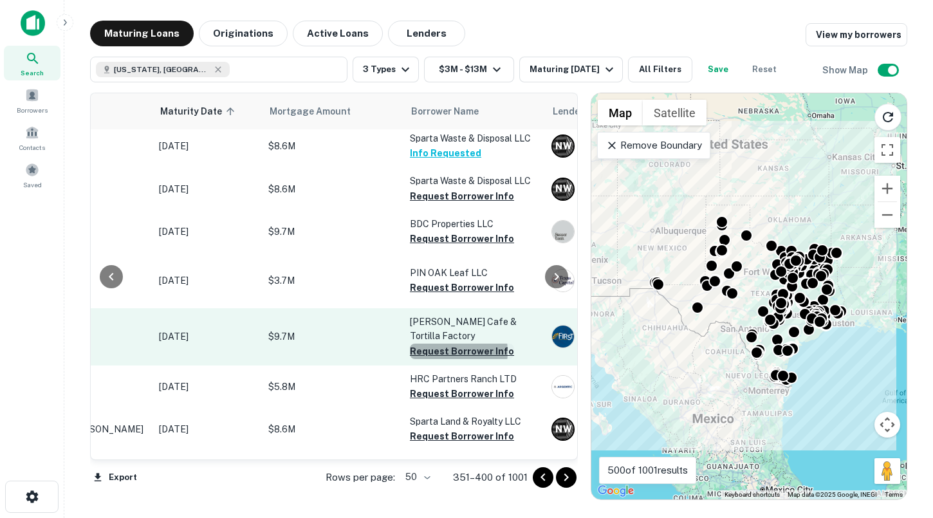
click at [446, 359] on button "Request Borrower Info" at bounding box center [462, 351] width 104 height 15
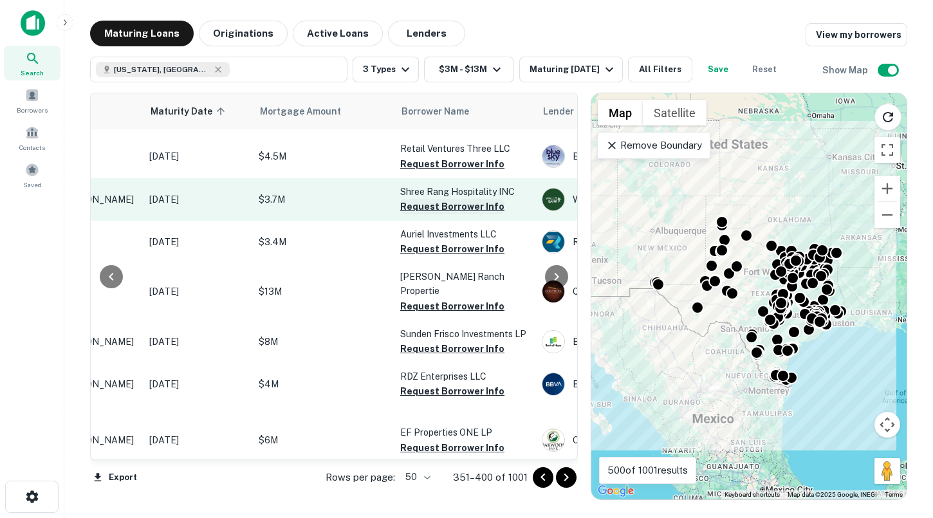
scroll to position [1818, 165]
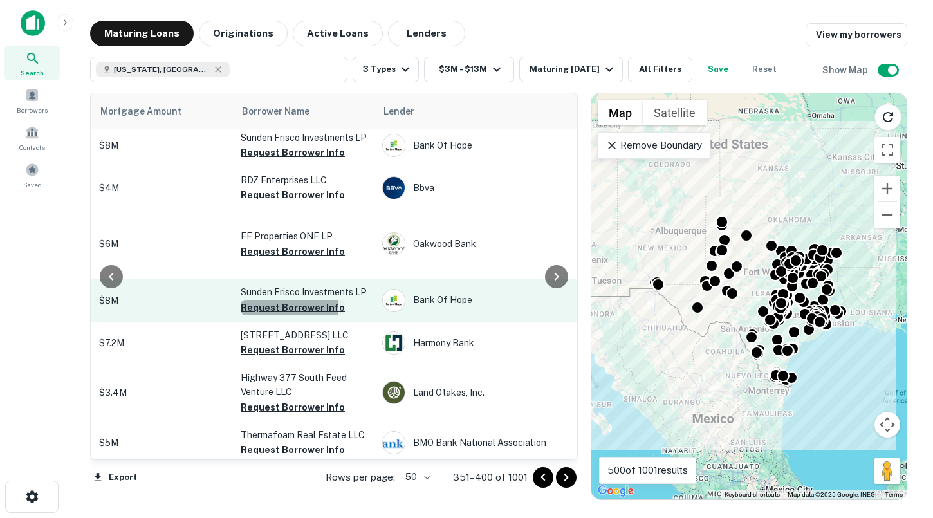
click at [280, 315] on button "Request Borrower Info" at bounding box center [293, 307] width 104 height 15
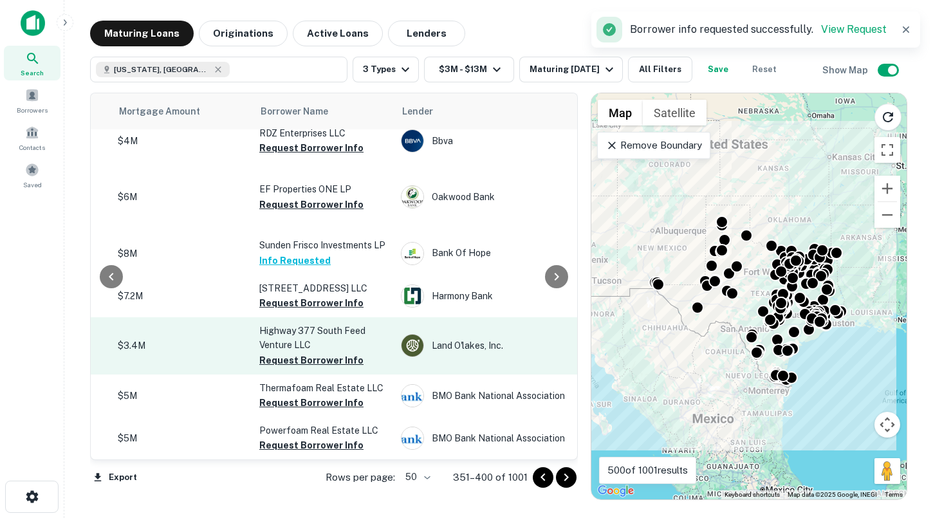
scroll to position [2115, 306]
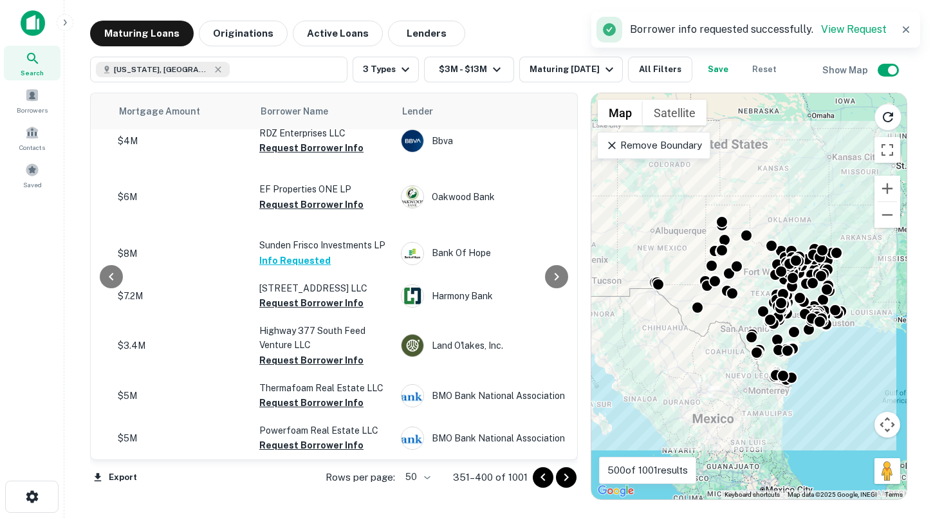
click at [566, 478] on icon "Go to next page" at bounding box center [566, 478] width 5 height 8
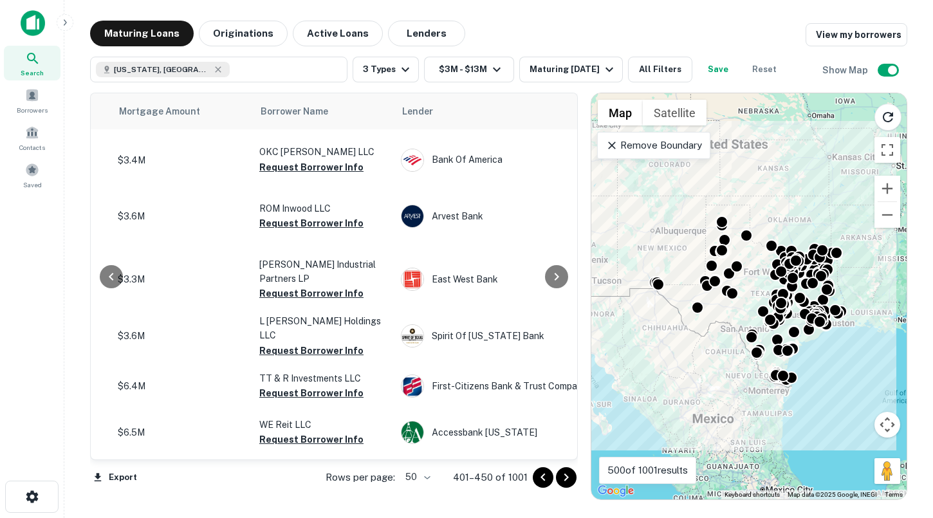
scroll to position [0, 306]
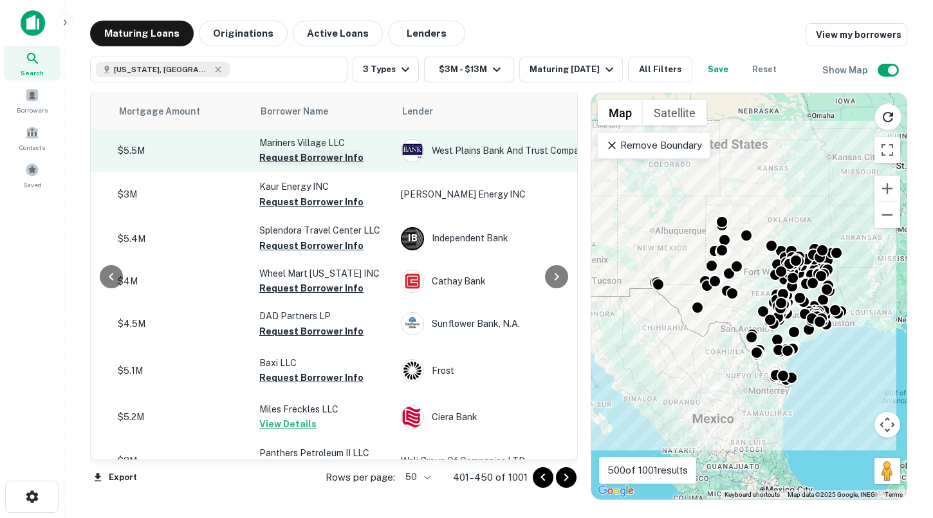
click at [333, 156] on button "Request Borrower Info" at bounding box center [311, 157] width 104 height 15
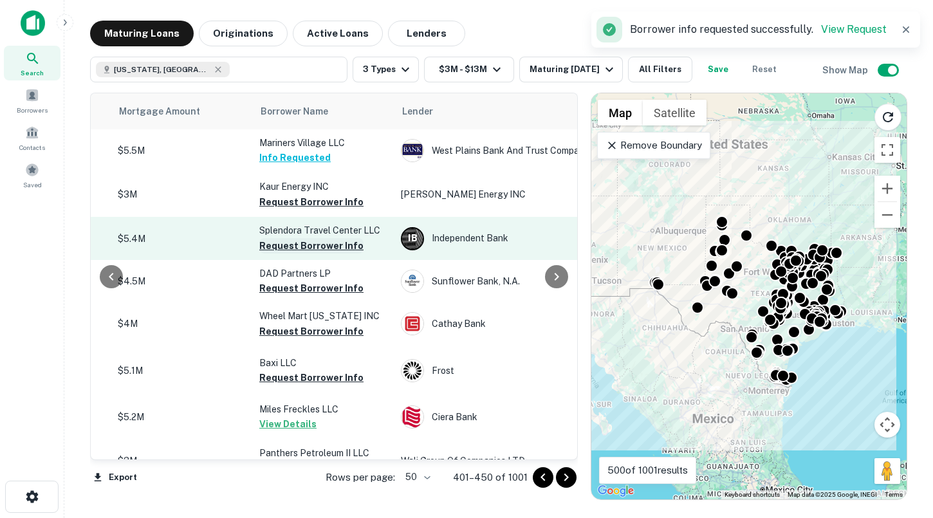
click at [321, 244] on button "Request Borrower Info" at bounding box center [311, 245] width 104 height 15
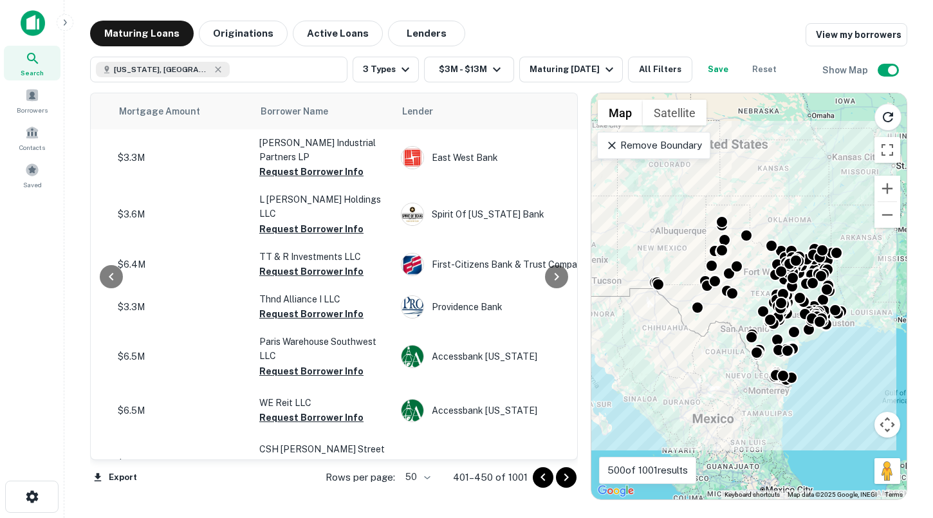
scroll to position [599, 306]
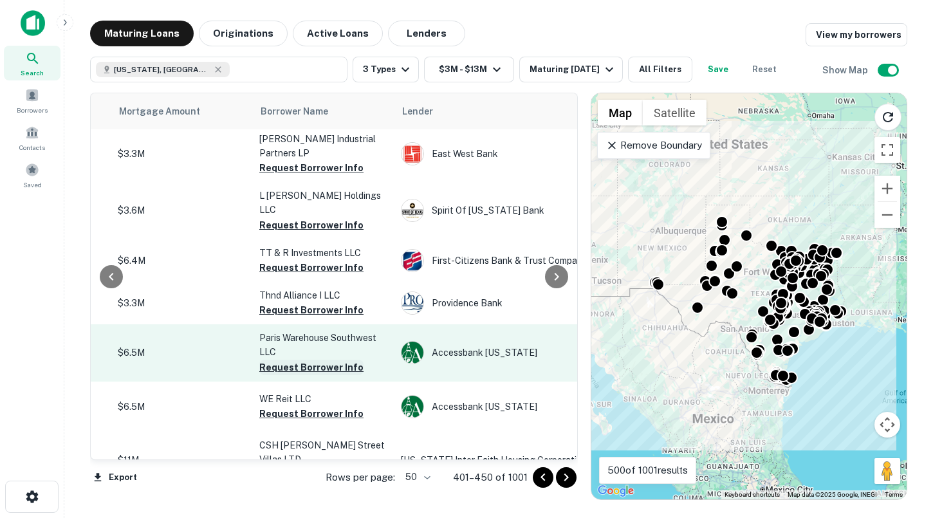
click at [307, 360] on button "Request Borrower Info" at bounding box center [311, 367] width 104 height 15
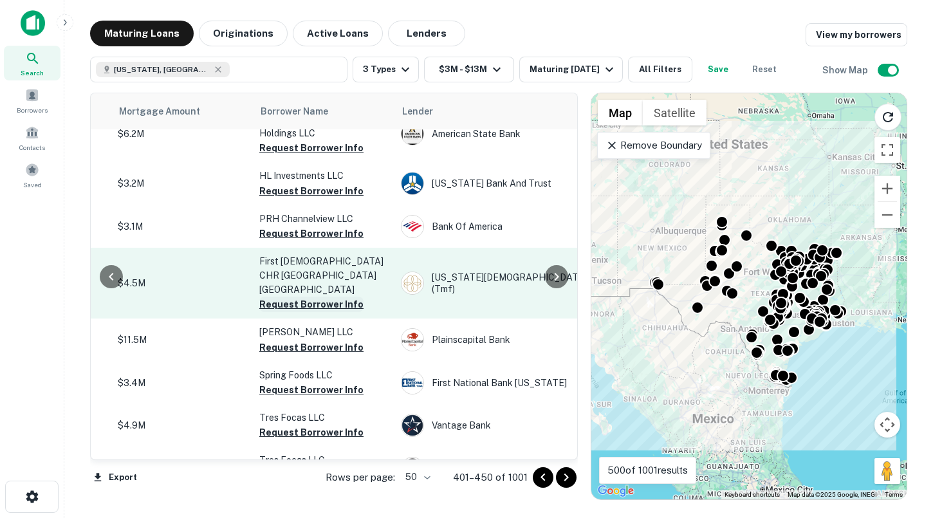
scroll to position [1494, 306]
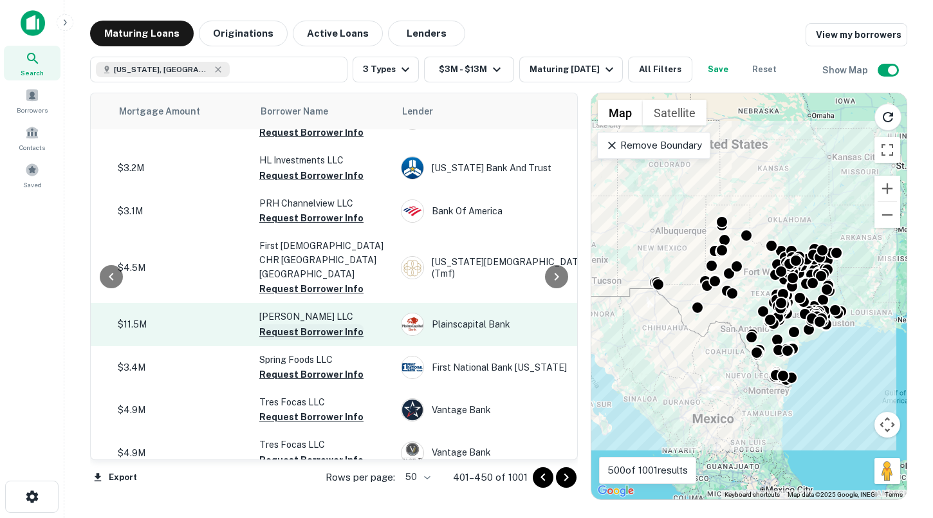
click at [306, 324] on button "Request Borrower Info" at bounding box center [311, 331] width 104 height 15
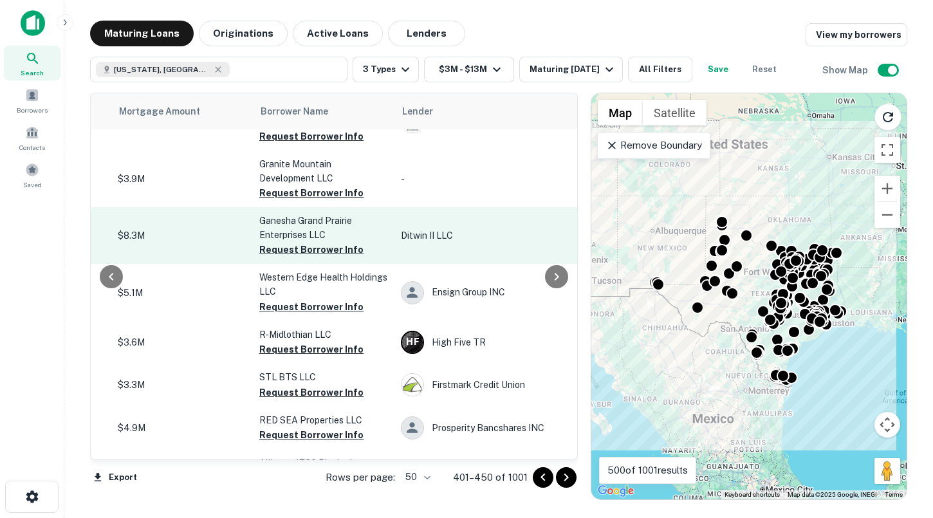
scroll to position [2076, 306]
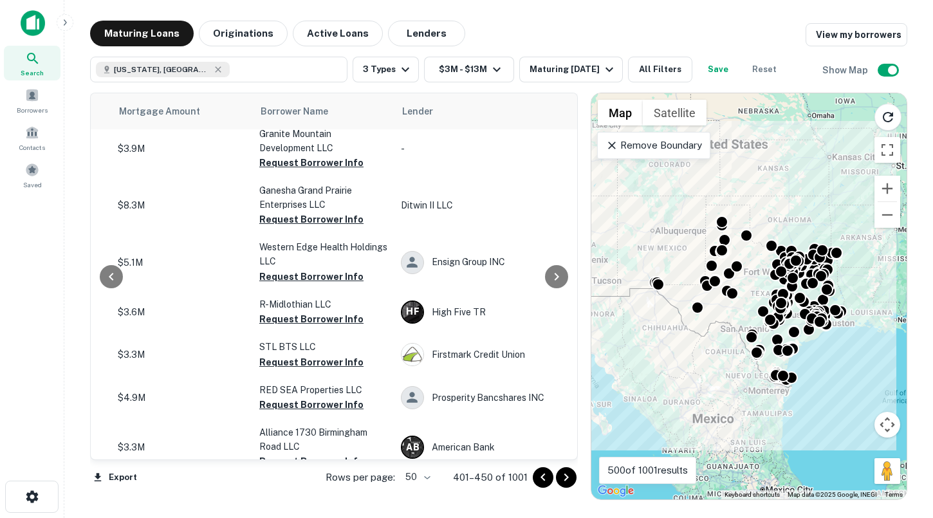
click at [571, 481] on icon "Go to next page" at bounding box center [566, 477] width 15 height 15
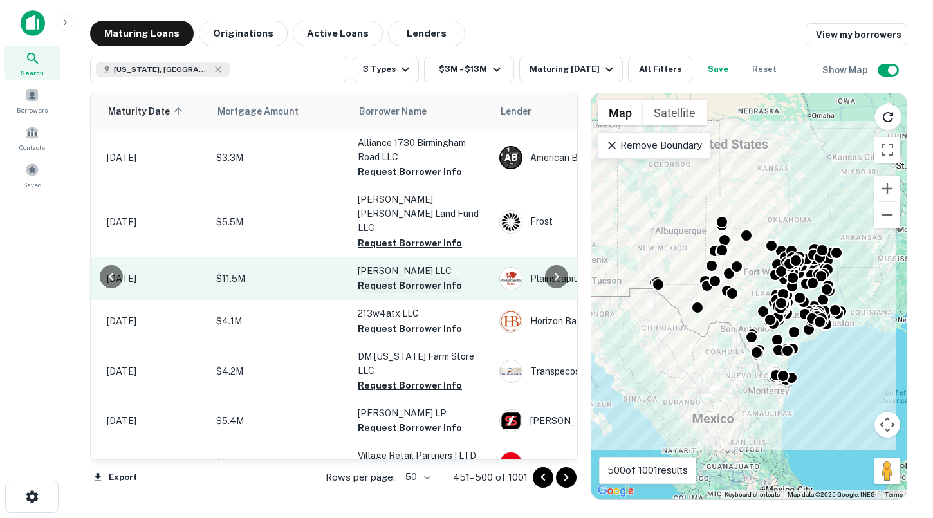
scroll to position [0, 205]
click at [409, 278] on button "Request Borrower Info" at bounding box center [412, 285] width 104 height 15
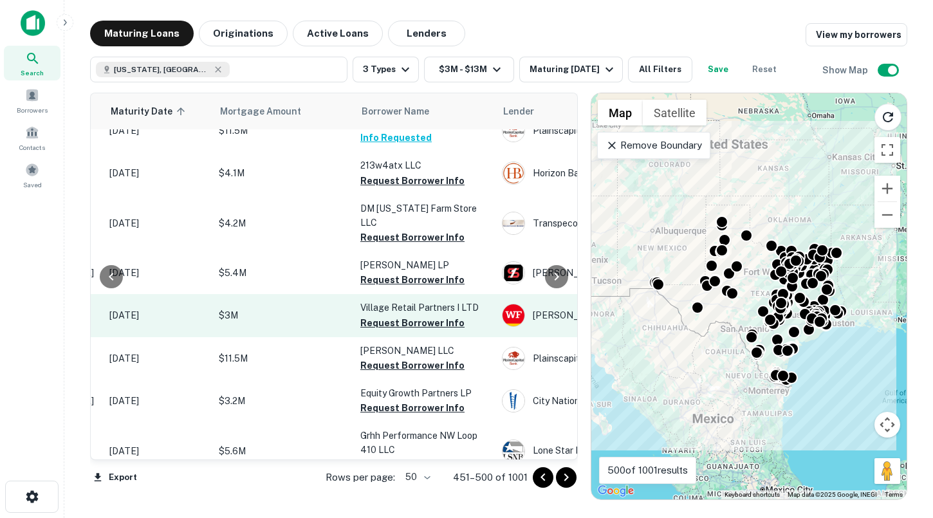
scroll to position [150, 205]
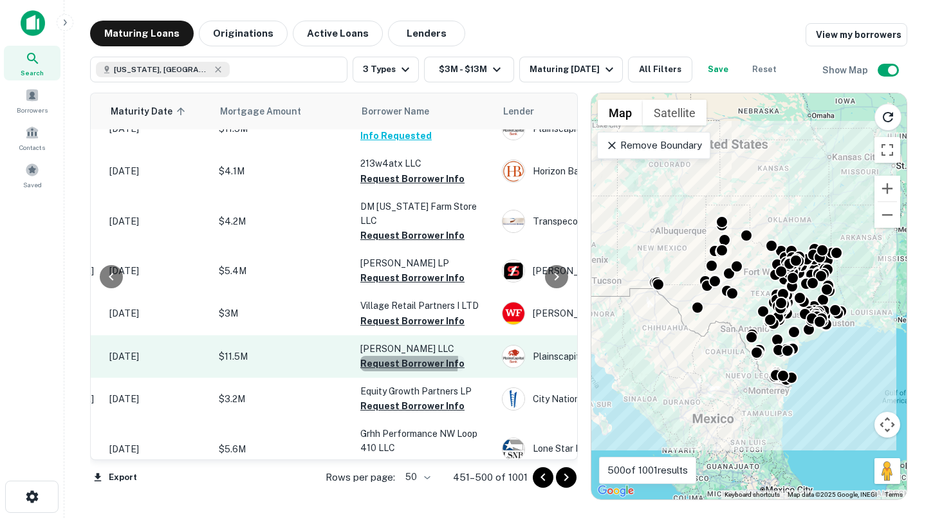
click at [383, 356] on button "Request Borrower Info" at bounding box center [412, 363] width 104 height 15
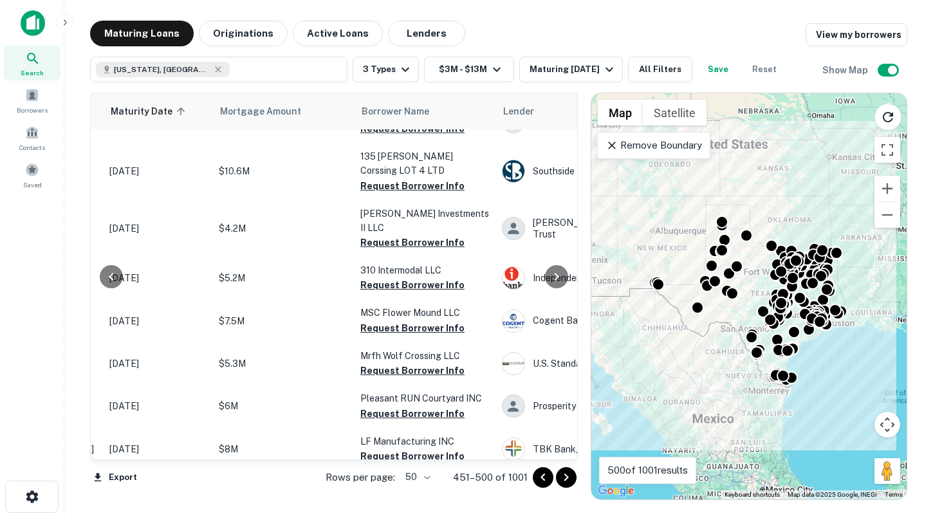
scroll to position [1488, 205]
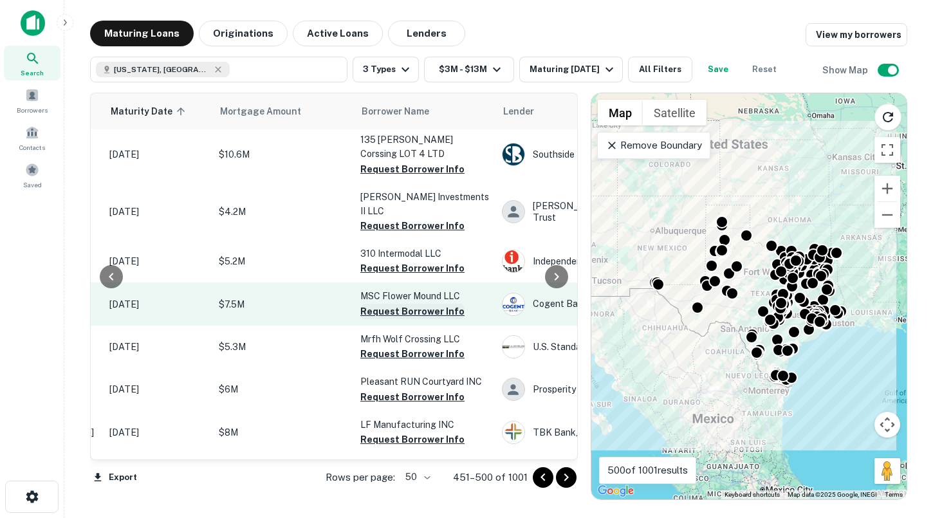
click at [440, 304] on button "Request Borrower Info" at bounding box center [412, 311] width 104 height 15
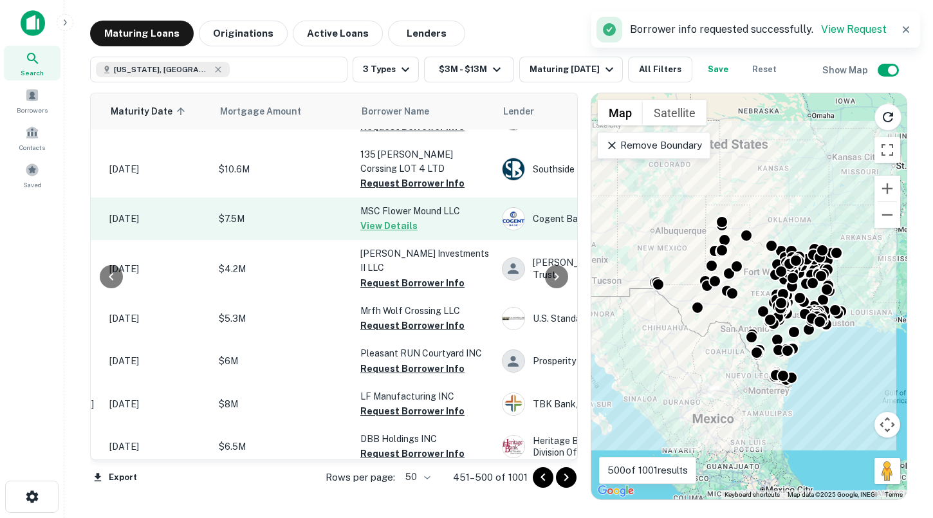
scroll to position [1516, 205]
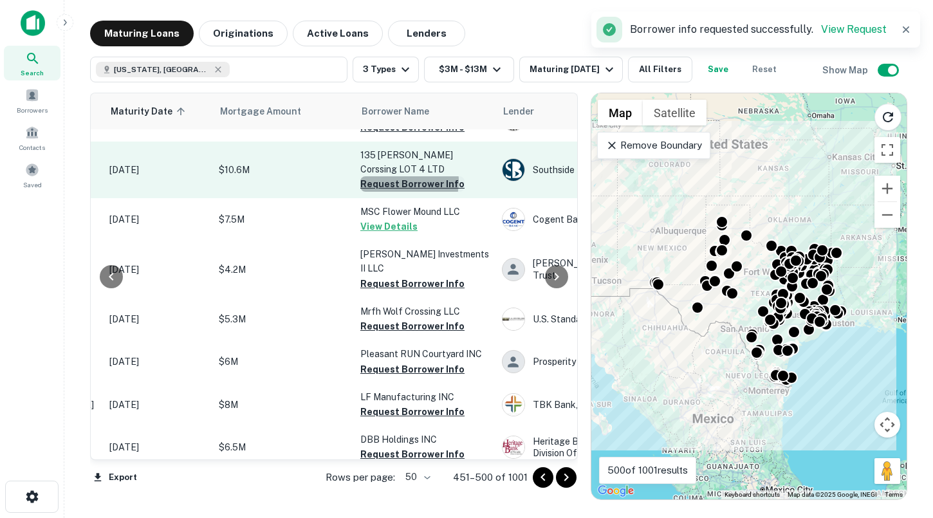
click at [399, 176] on button "Request Borrower Info" at bounding box center [412, 183] width 104 height 15
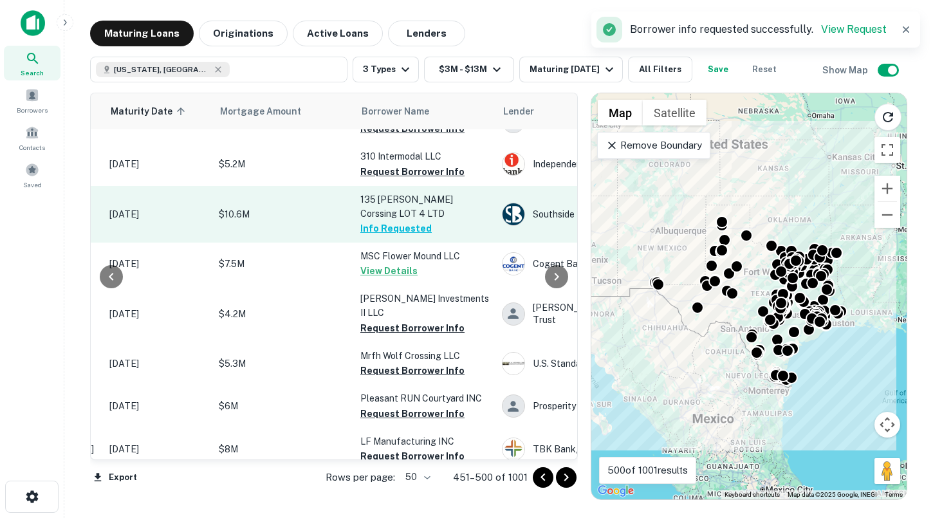
scroll to position [1470, 205]
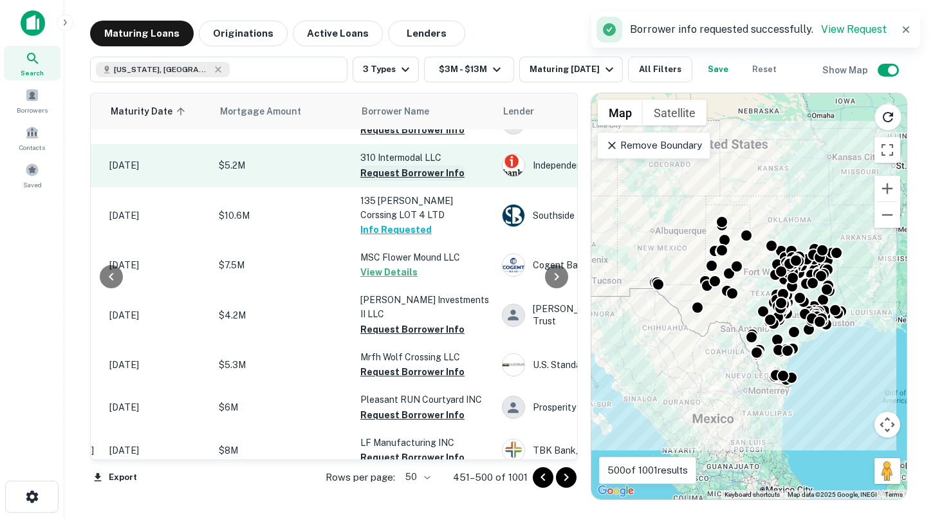
click at [399, 181] on button "Request Borrower Info" at bounding box center [412, 172] width 104 height 15
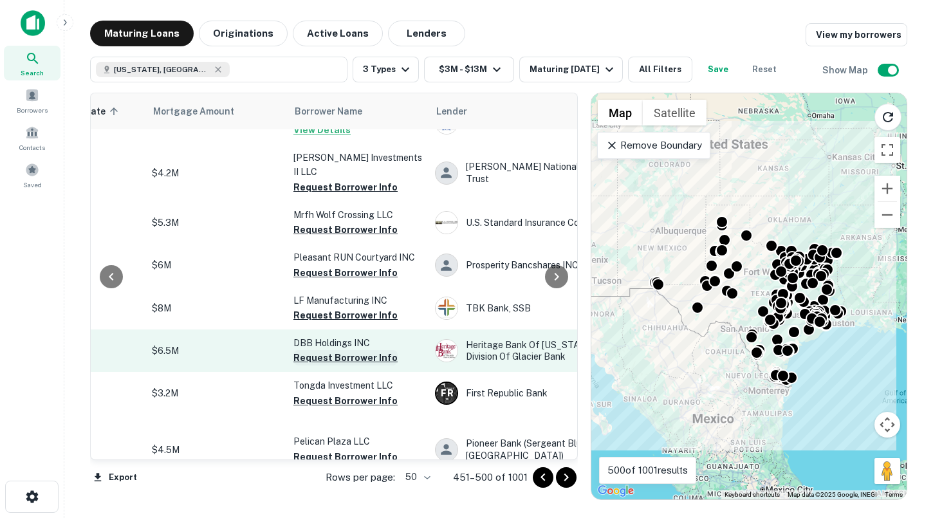
scroll to position [1612, 273]
click at [358, 350] on button "Request Borrower Info" at bounding box center [345, 357] width 104 height 15
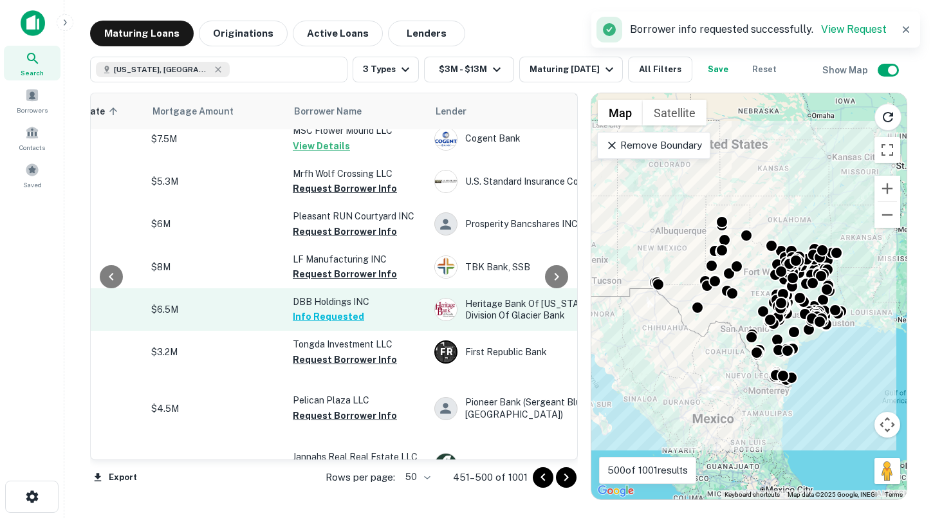
scroll to position [1657, 273]
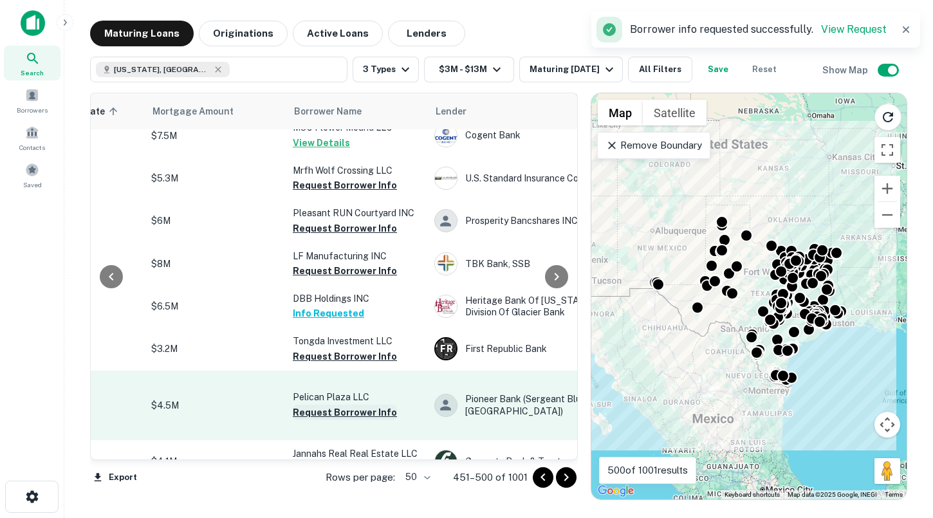
click at [351, 405] on button "Request Borrower Info" at bounding box center [345, 412] width 104 height 15
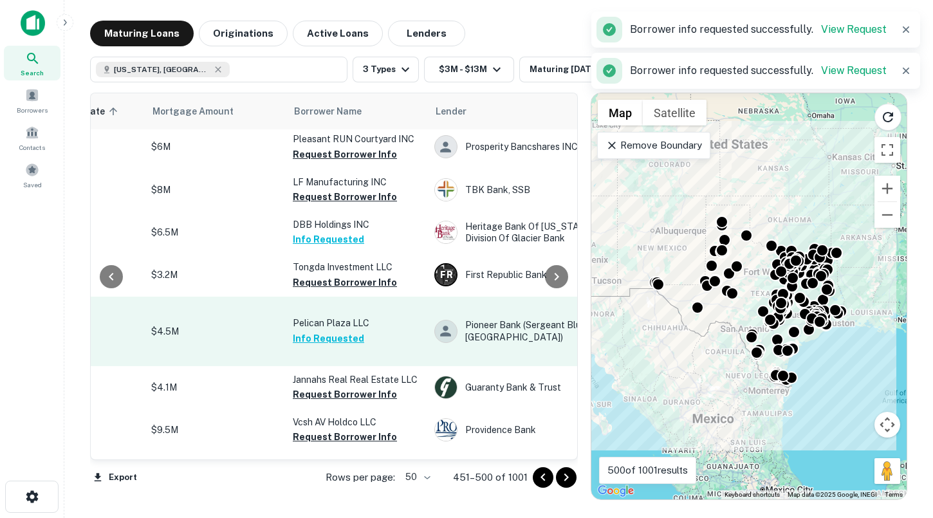
scroll to position [1756, 273]
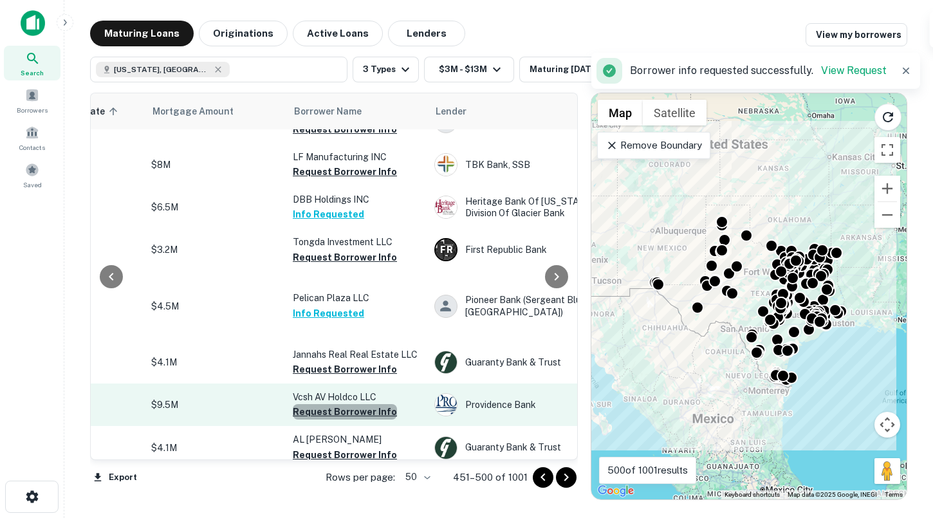
click at [351, 409] on button "Request Borrower Info" at bounding box center [345, 411] width 104 height 15
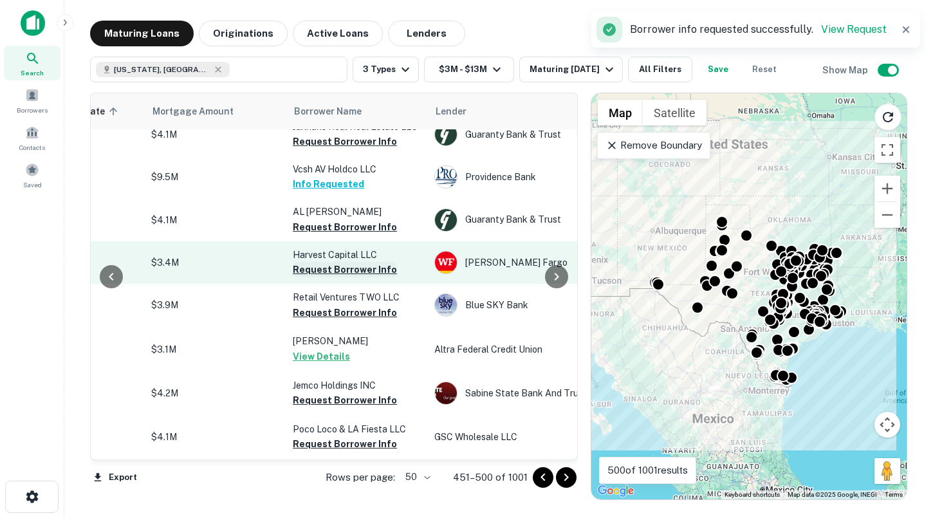
scroll to position [2025, 273]
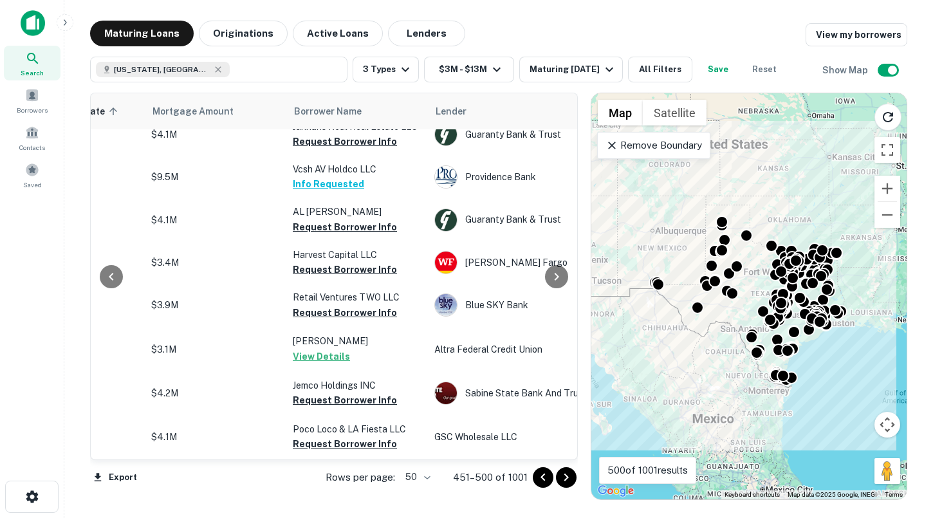
click at [561, 476] on icon "Go to next page" at bounding box center [566, 477] width 15 height 15
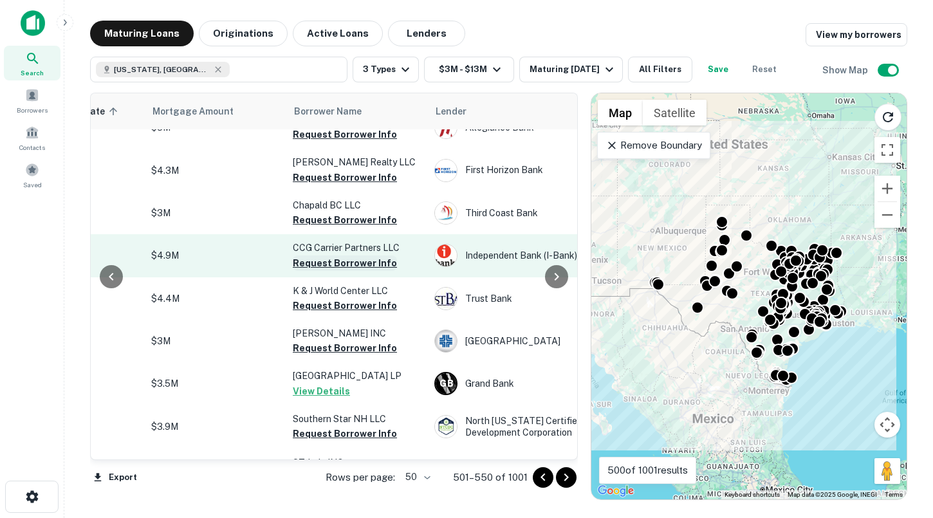
scroll to position [24, 273]
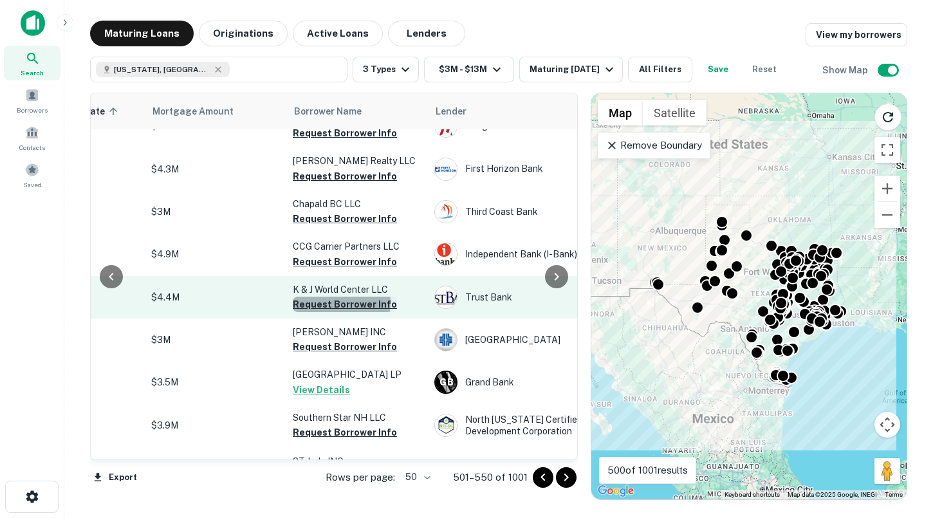
click at [335, 303] on button "Request Borrower Info" at bounding box center [345, 304] width 104 height 15
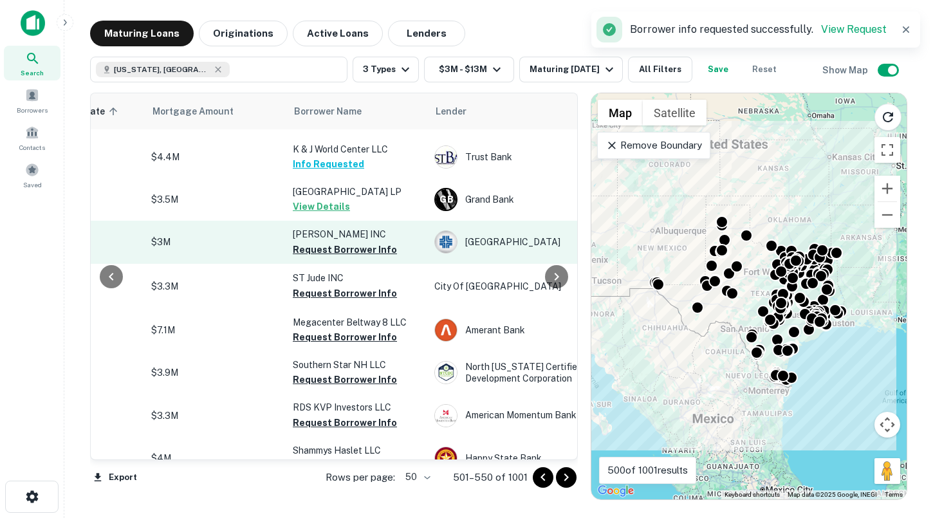
scroll to position [168, 273]
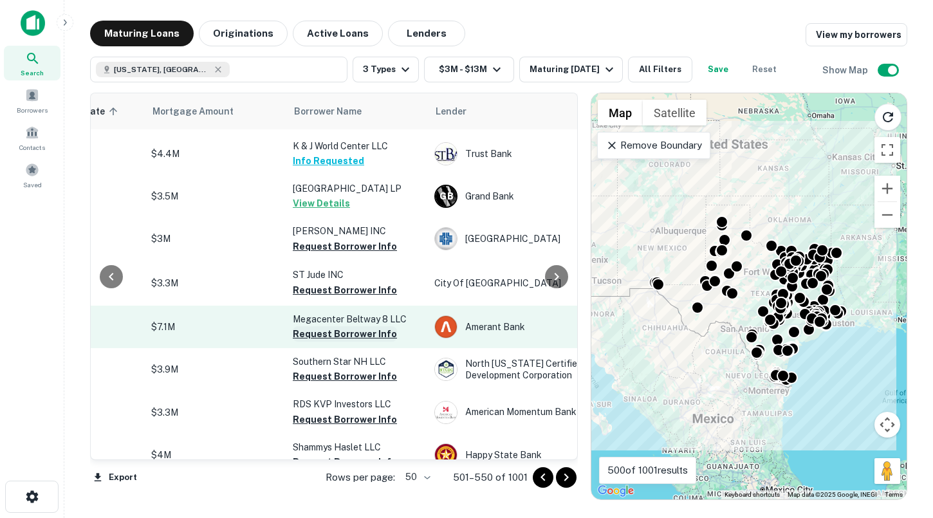
click at [342, 335] on button "Request Borrower Info" at bounding box center [345, 333] width 104 height 15
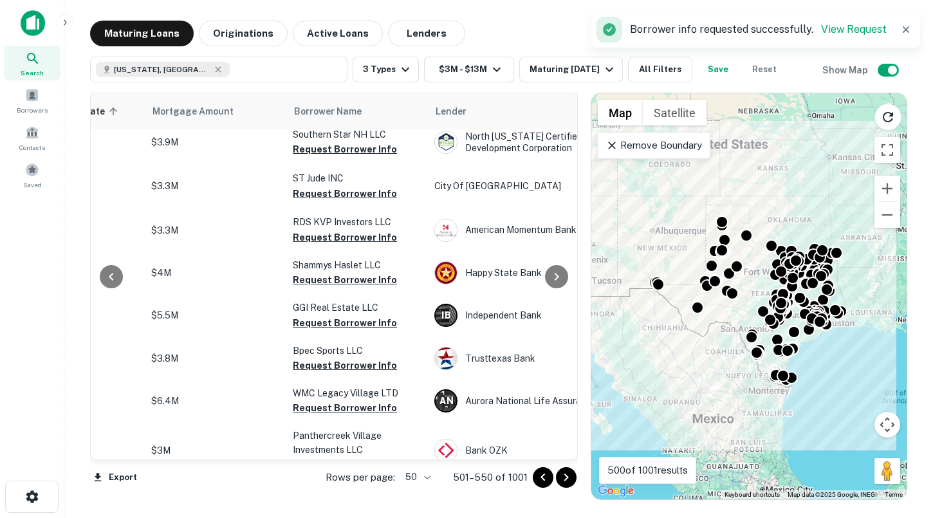
scroll to position [366, 273]
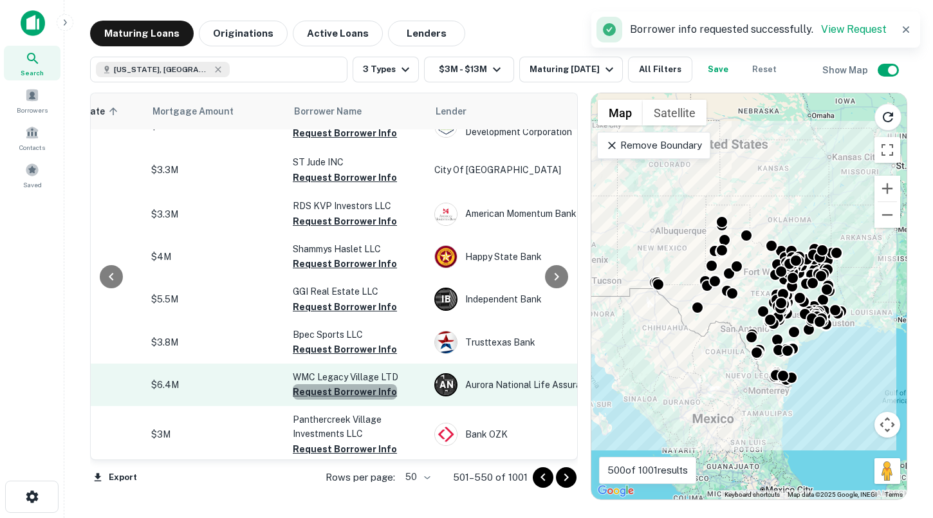
click at [349, 392] on button "Request Borrower Info" at bounding box center [345, 391] width 104 height 15
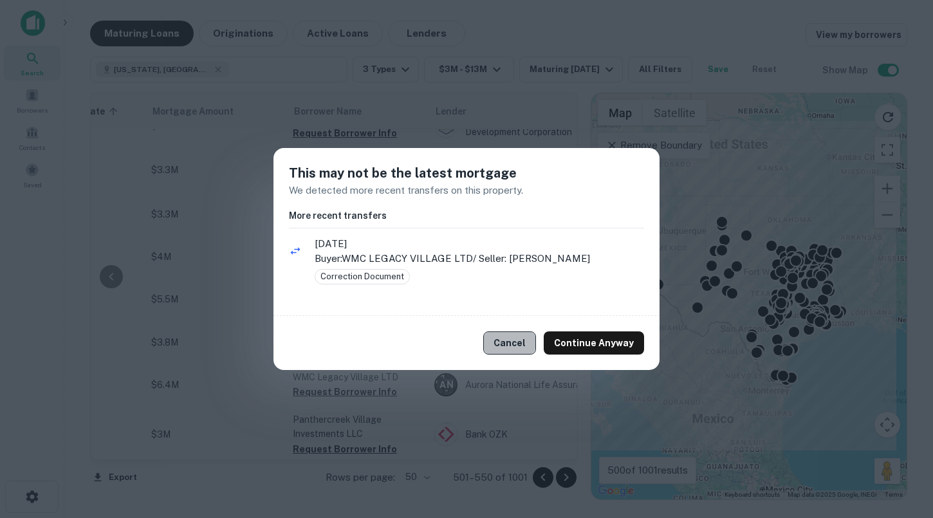
click at [511, 340] on button "Cancel" at bounding box center [509, 342] width 53 height 23
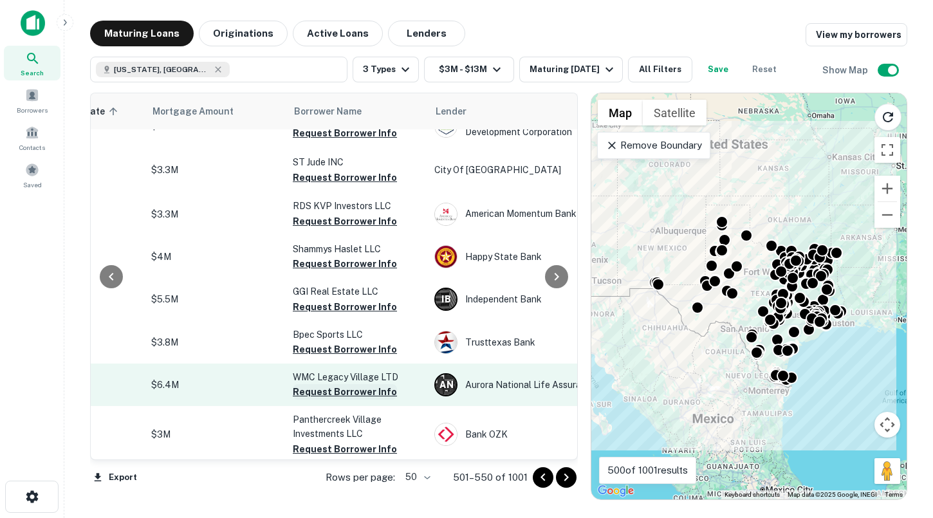
click at [360, 392] on button "Request Borrower Info" at bounding box center [345, 391] width 104 height 15
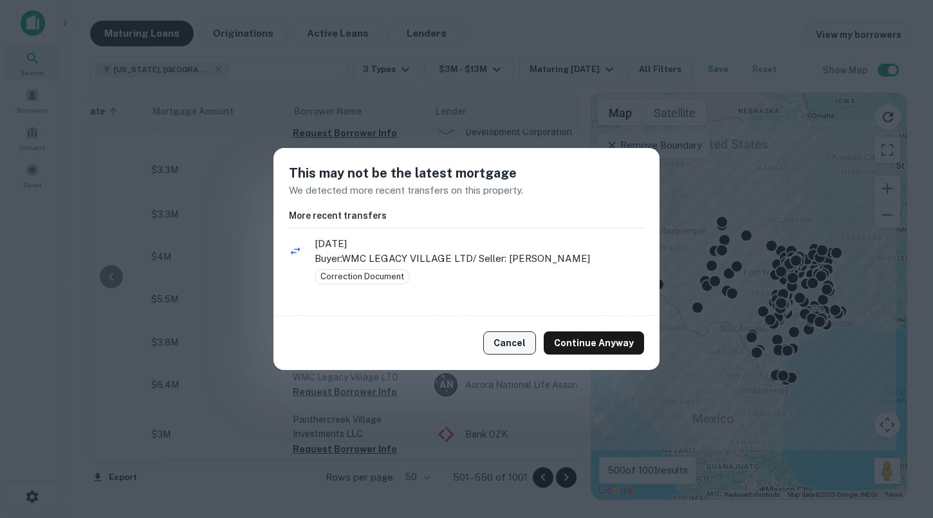
click at [518, 349] on button "Cancel" at bounding box center [509, 342] width 53 height 23
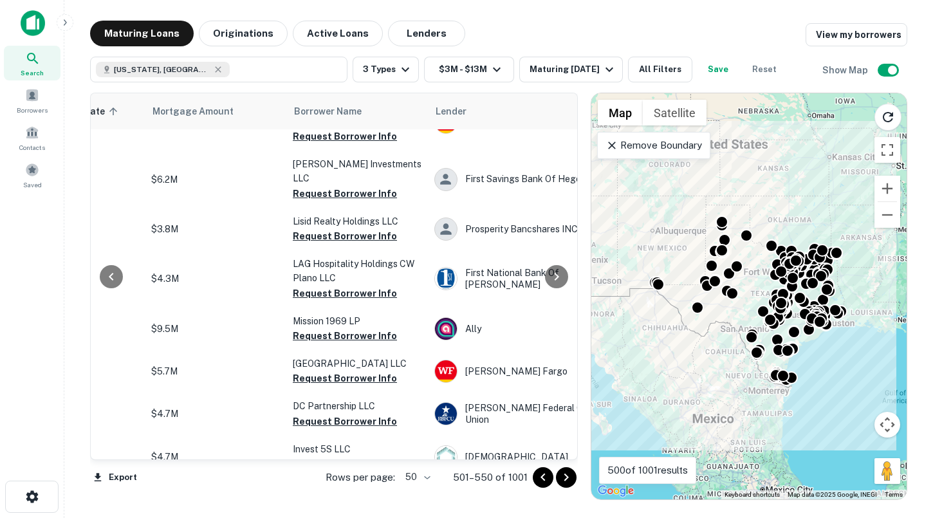
scroll to position [1193, 273]
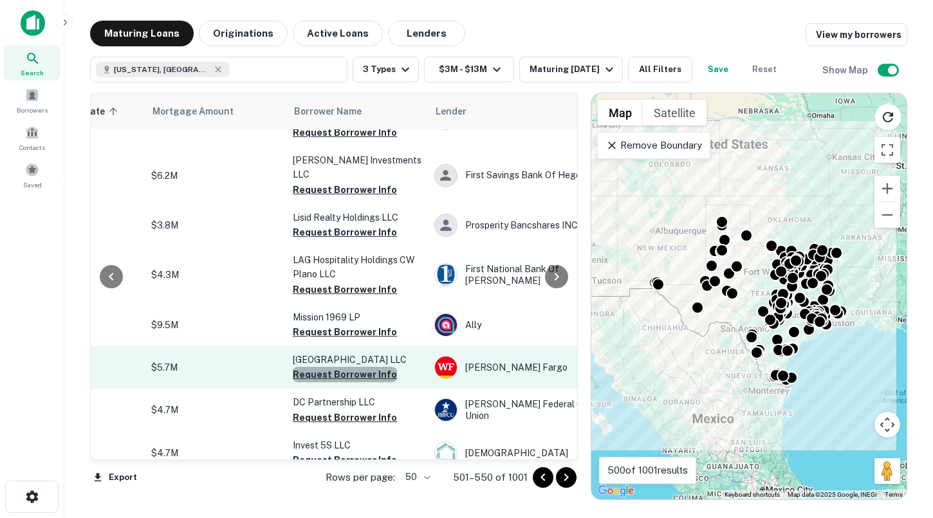
click at [356, 367] on button "Request Borrower Info" at bounding box center [345, 374] width 104 height 15
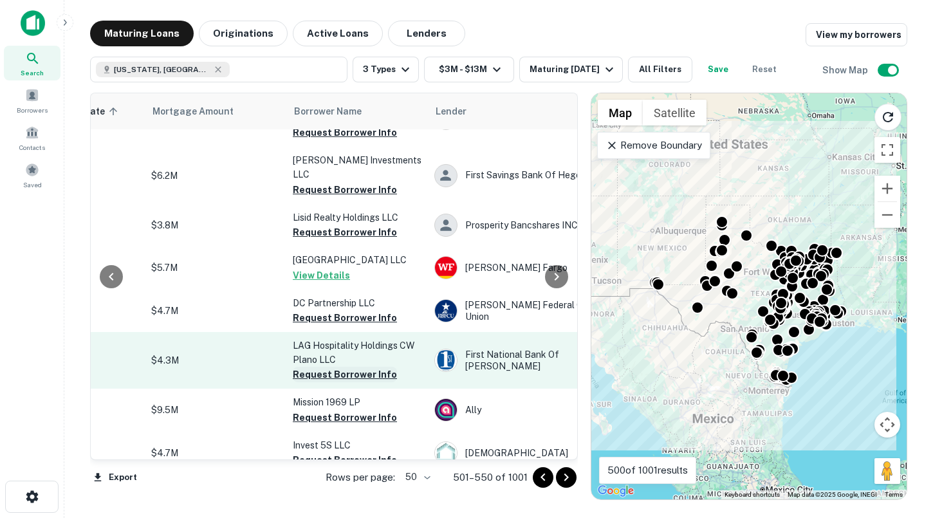
click at [342, 382] on button "Request Borrower Info" at bounding box center [345, 374] width 104 height 15
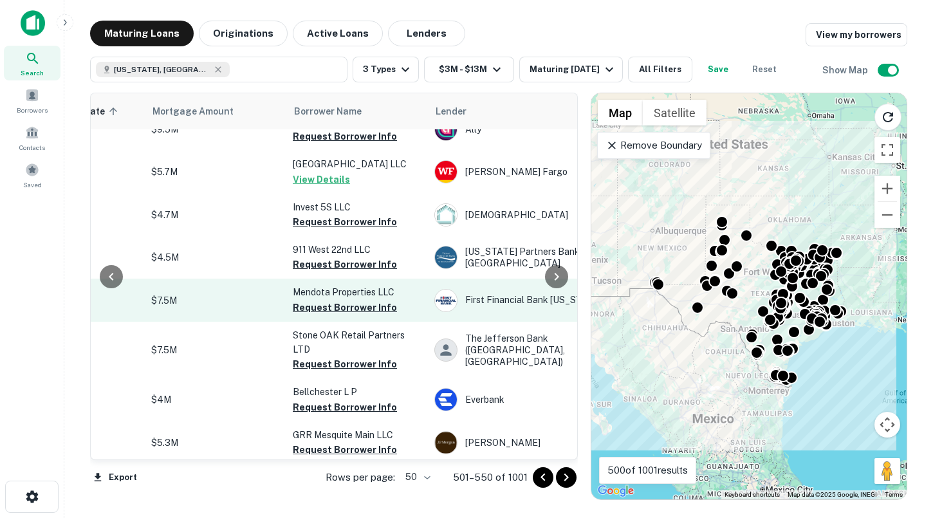
scroll to position [1451, 273]
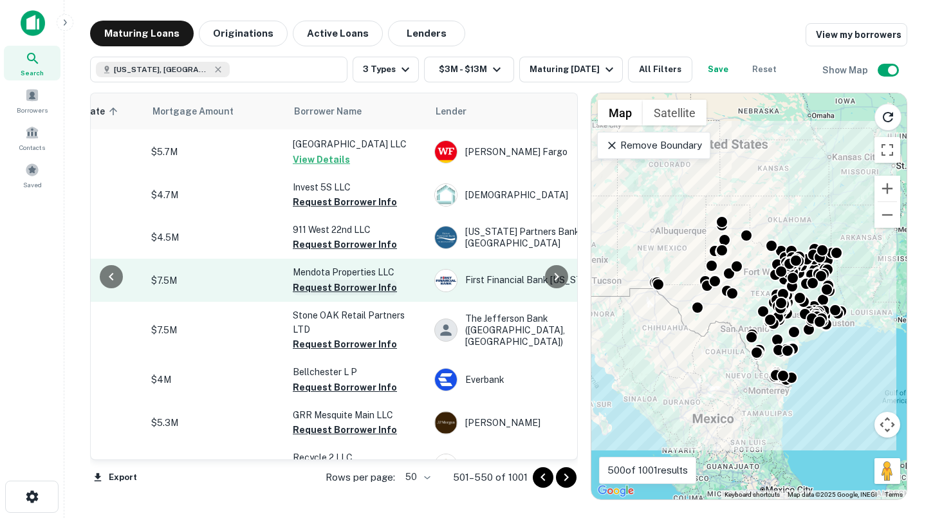
click at [326, 295] on button "Request Borrower Info" at bounding box center [345, 287] width 104 height 15
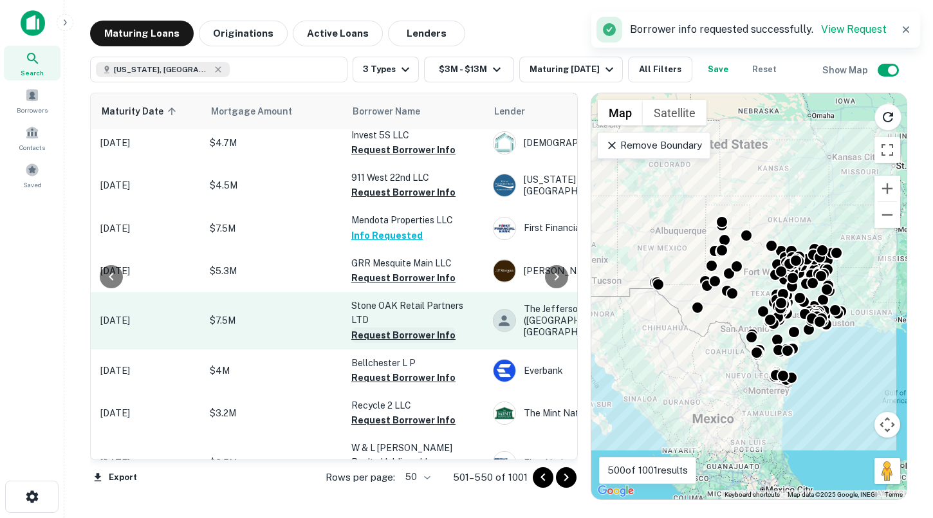
scroll to position [1504, 209]
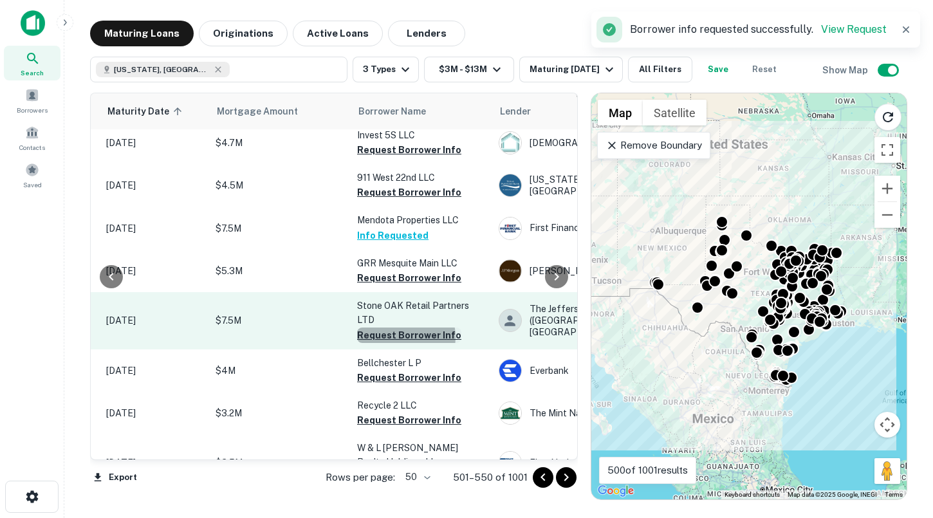
click at [401, 343] on button "Request Borrower Info" at bounding box center [409, 335] width 104 height 15
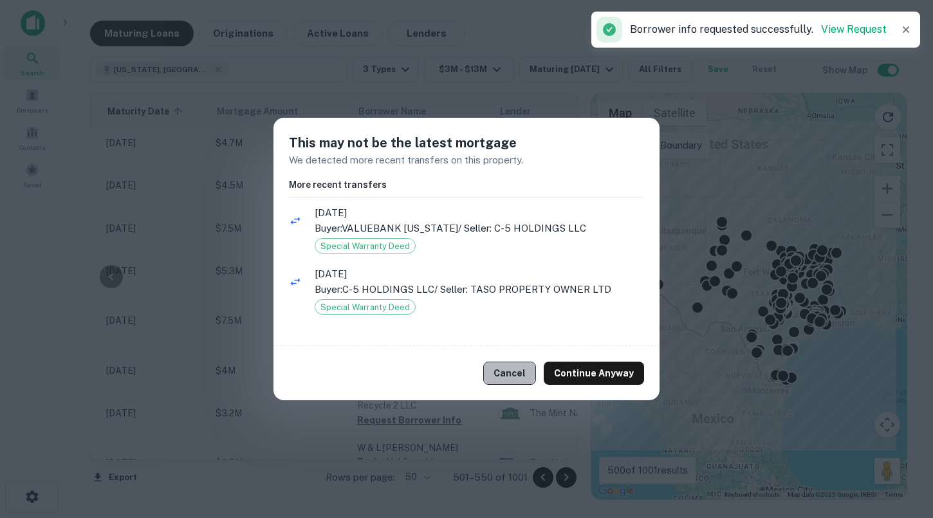
click at [496, 368] on button "Cancel" at bounding box center [509, 373] width 53 height 23
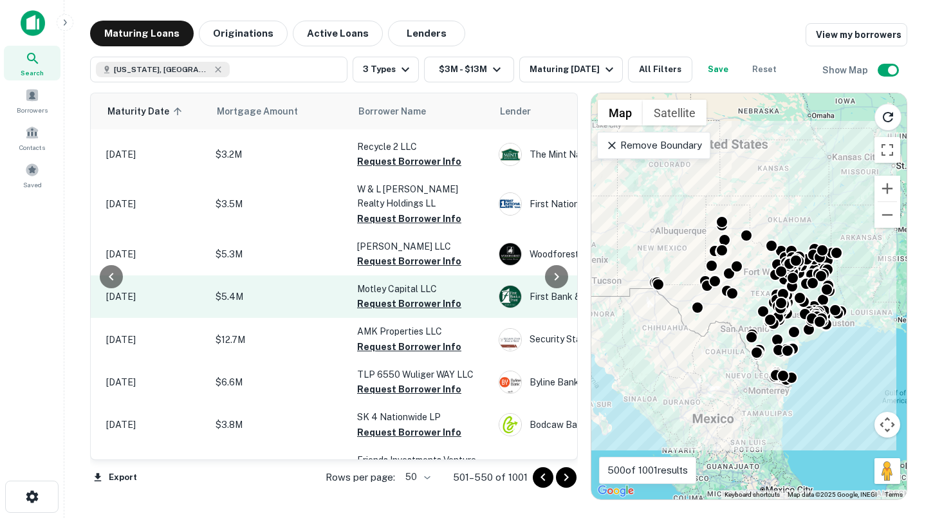
scroll to position [1763, 209]
click at [413, 311] on button "Request Borrower Info" at bounding box center [409, 302] width 104 height 15
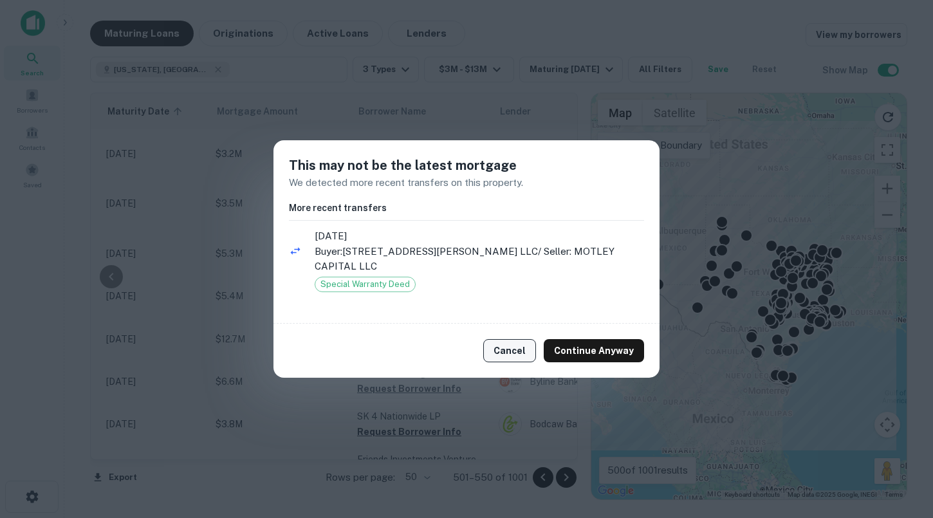
click at [502, 350] on button "Cancel" at bounding box center [509, 350] width 53 height 23
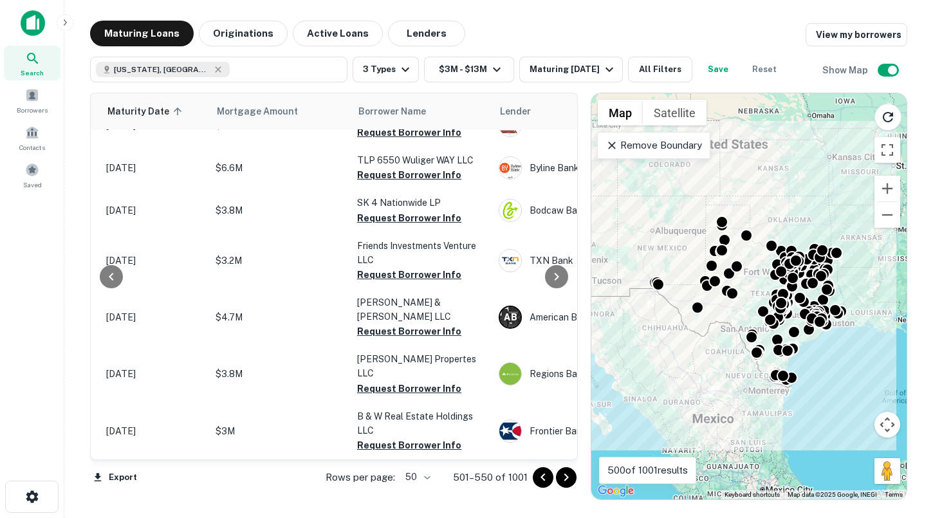
scroll to position [2026, 209]
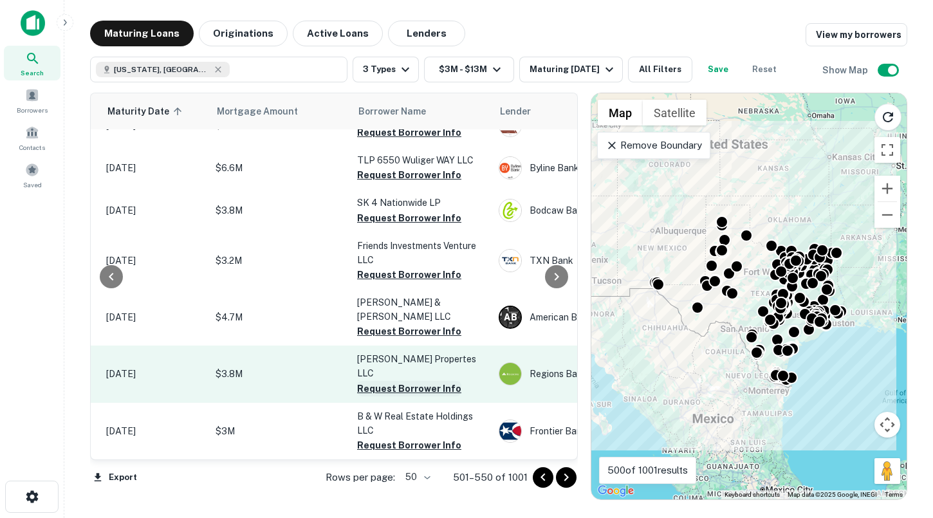
click at [411, 389] on button "Request Borrower Info" at bounding box center [409, 388] width 104 height 15
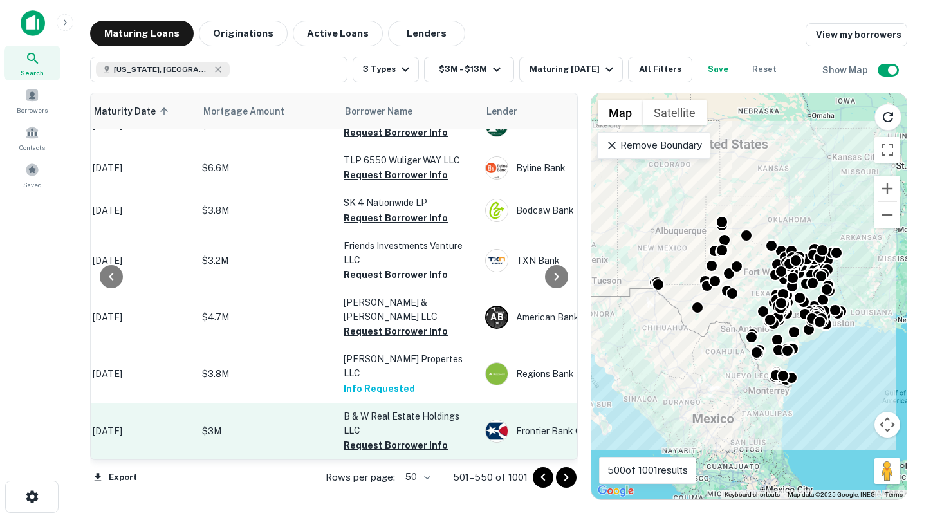
scroll to position [2026, 225]
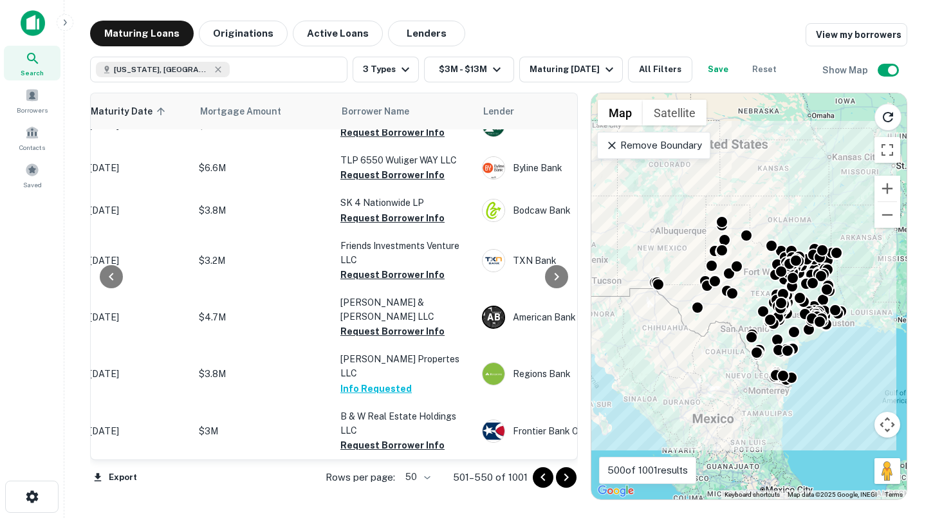
click at [567, 484] on icon "Go to next page" at bounding box center [566, 477] width 15 height 15
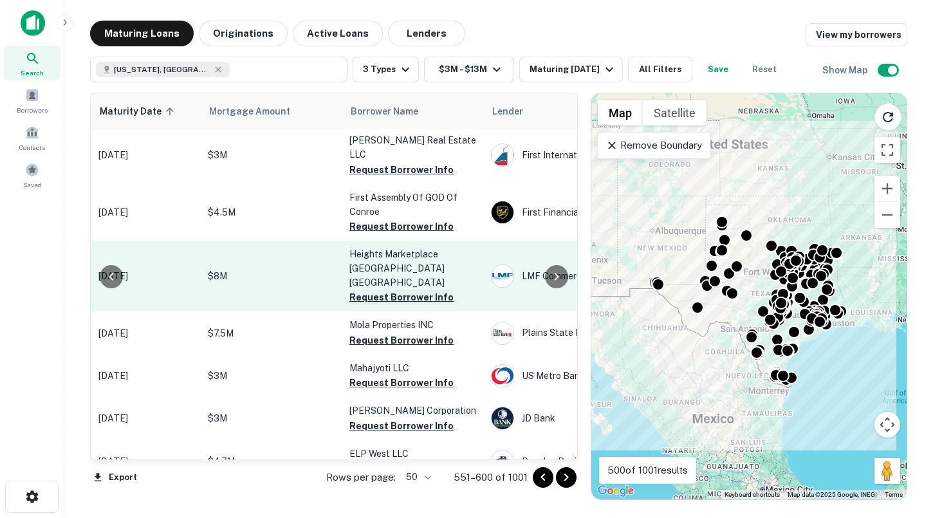
scroll to position [2084, 201]
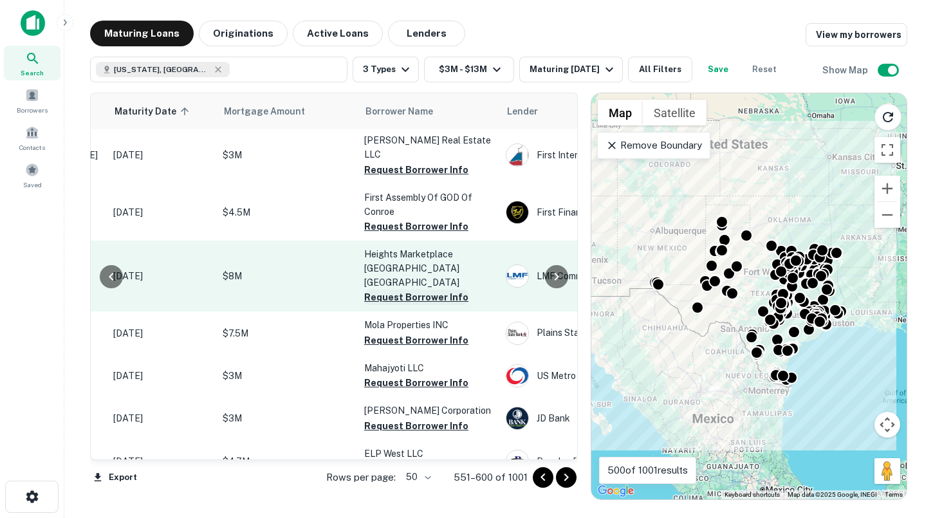
click at [403, 291] on button "Request Borrower Info" at bounding box center [416, 297] width 104 height 15
